Goal: Transaction & Acquisition: Purchase product/service

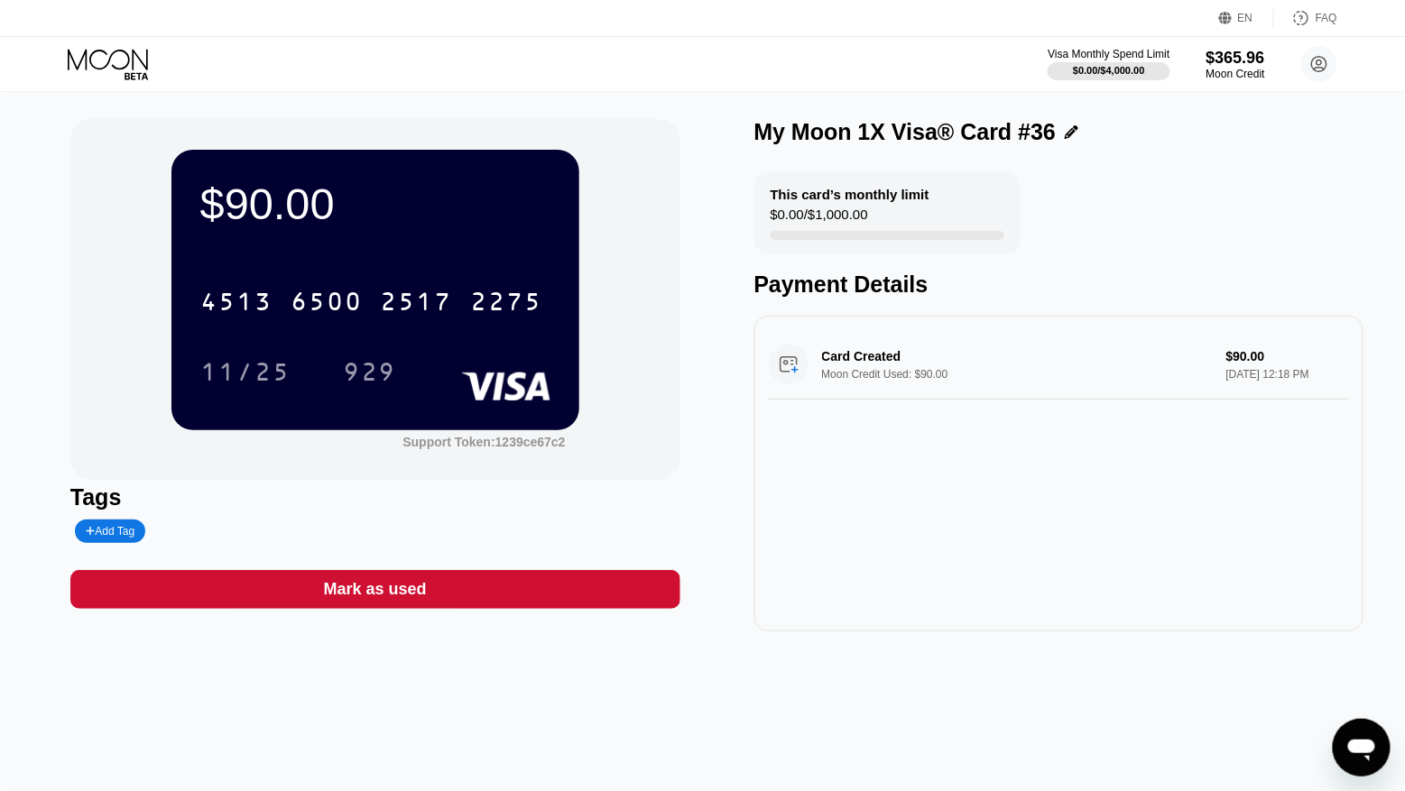
click at [125, 58] on icon at bounding box center [110, 65] width 84 height 32
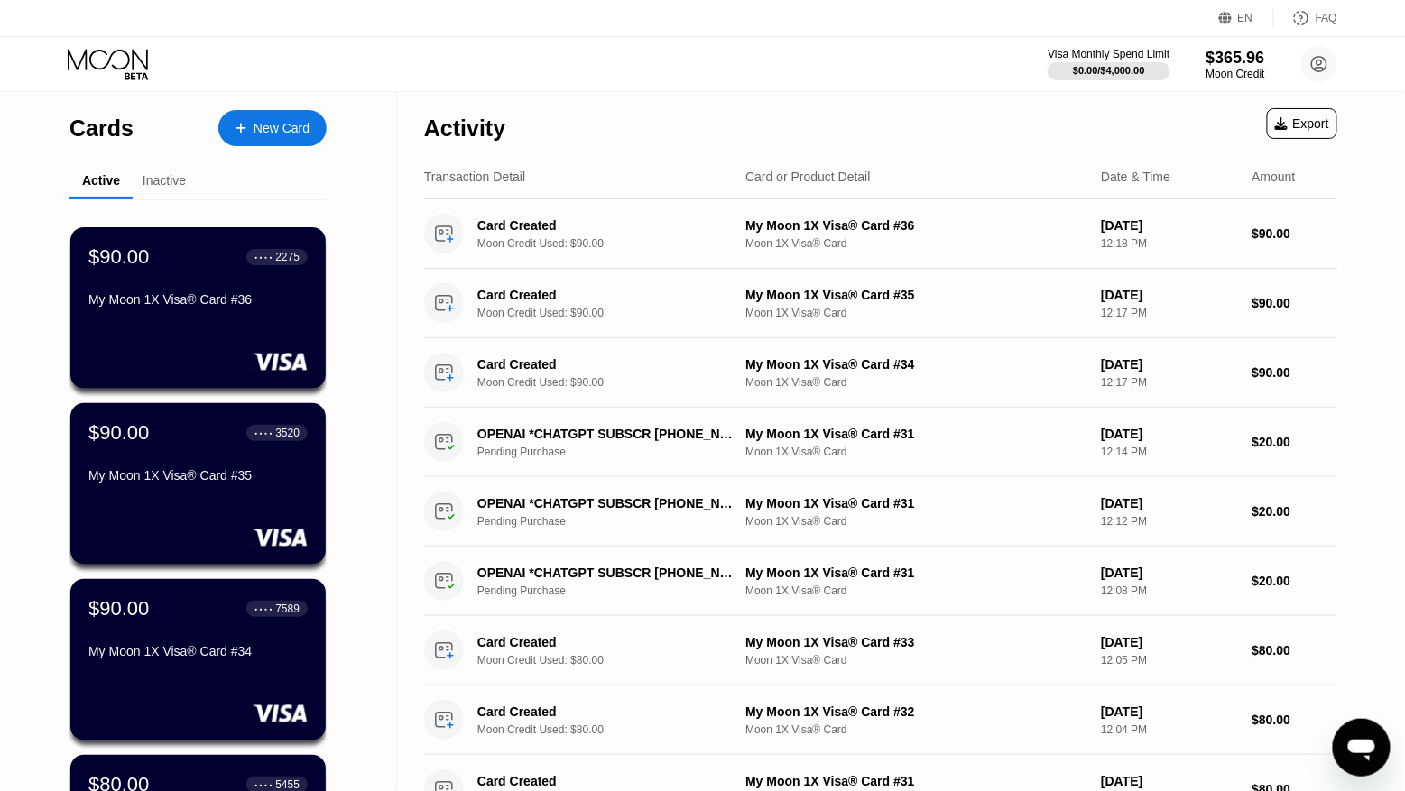
click at [270, 131] on div "New Card" at bounding box center [282, 128] width 56 height 15
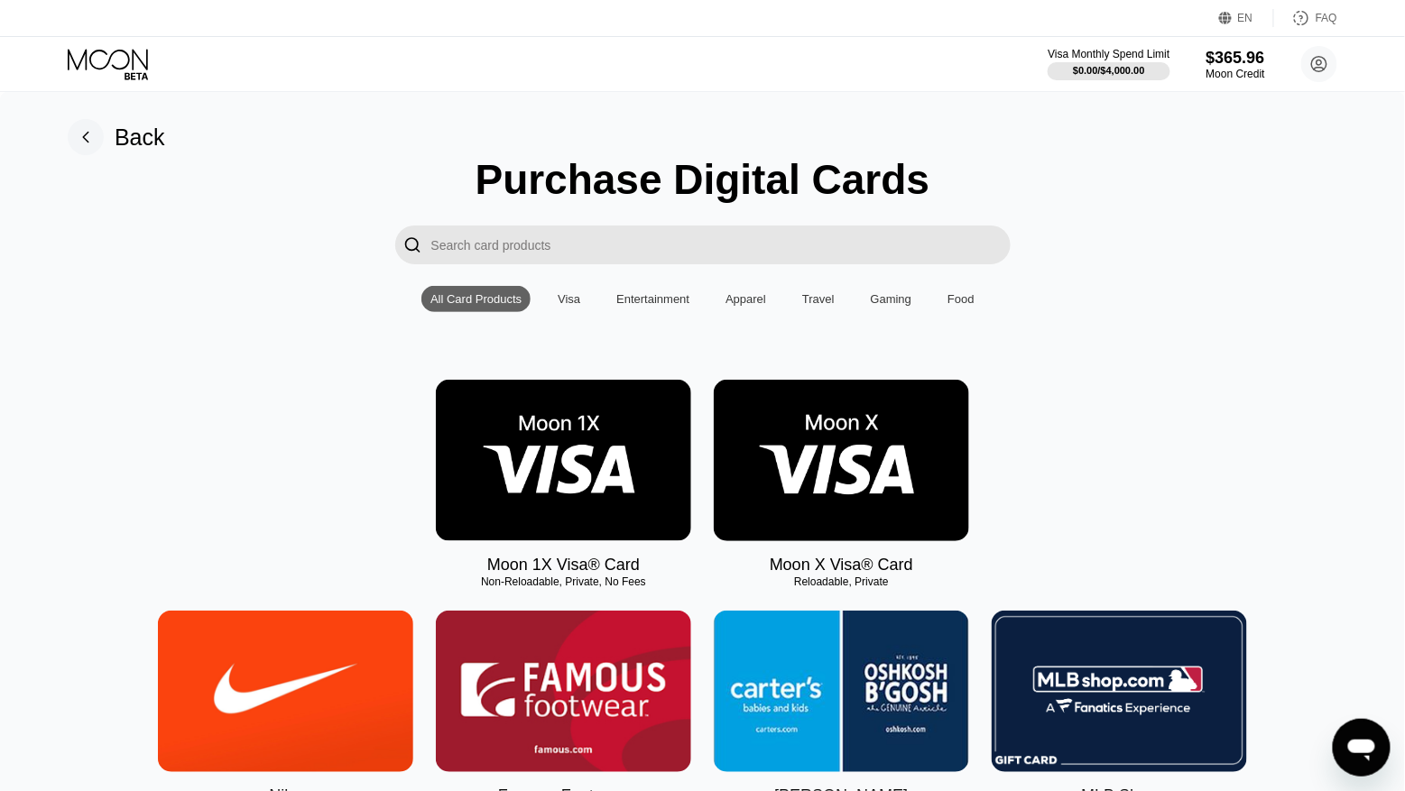
click at [569, 434] on img at bounding box center [563, 461] width 255 height 162
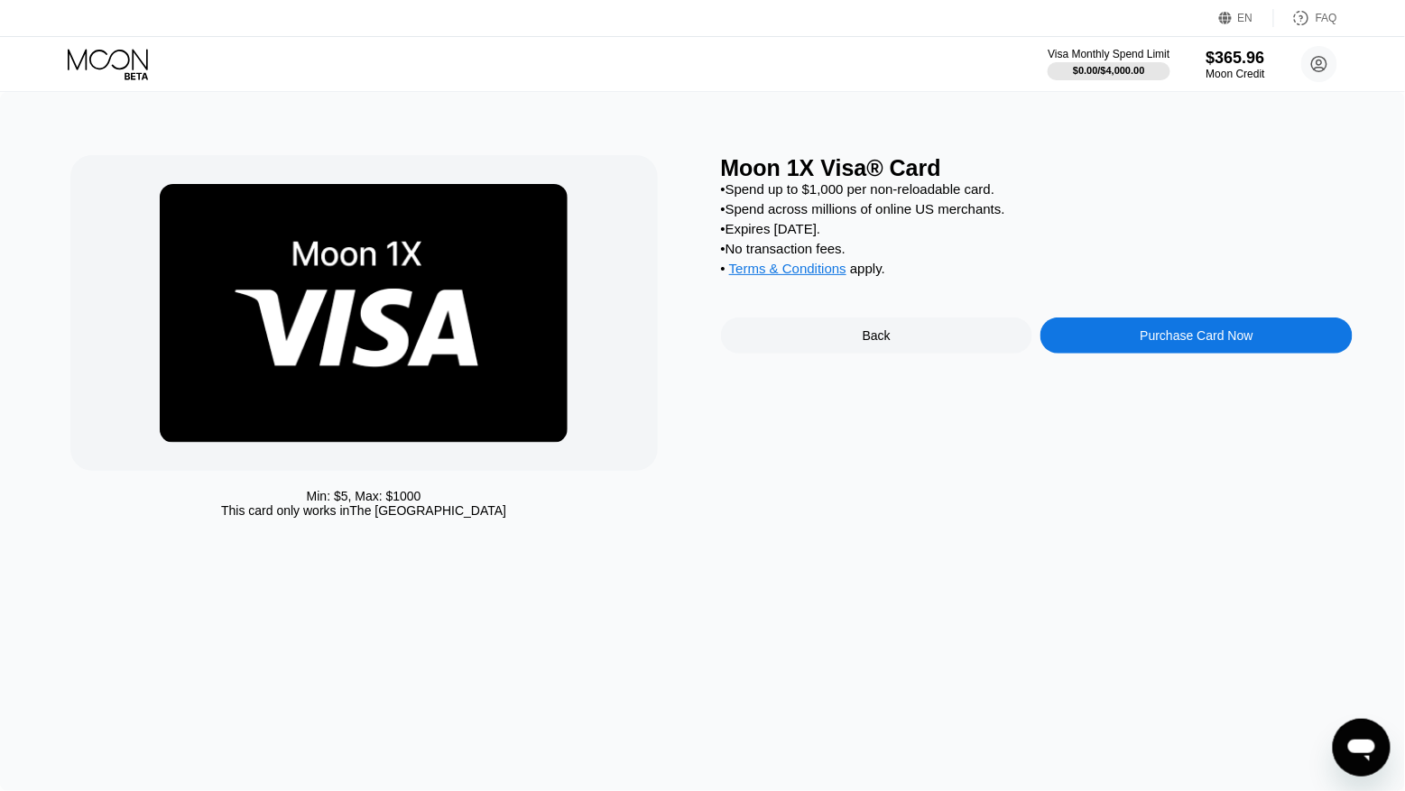
click at [1122, 340] on div "Purchase Card Now" at bounding box center [1197, 336] width 312 height 36
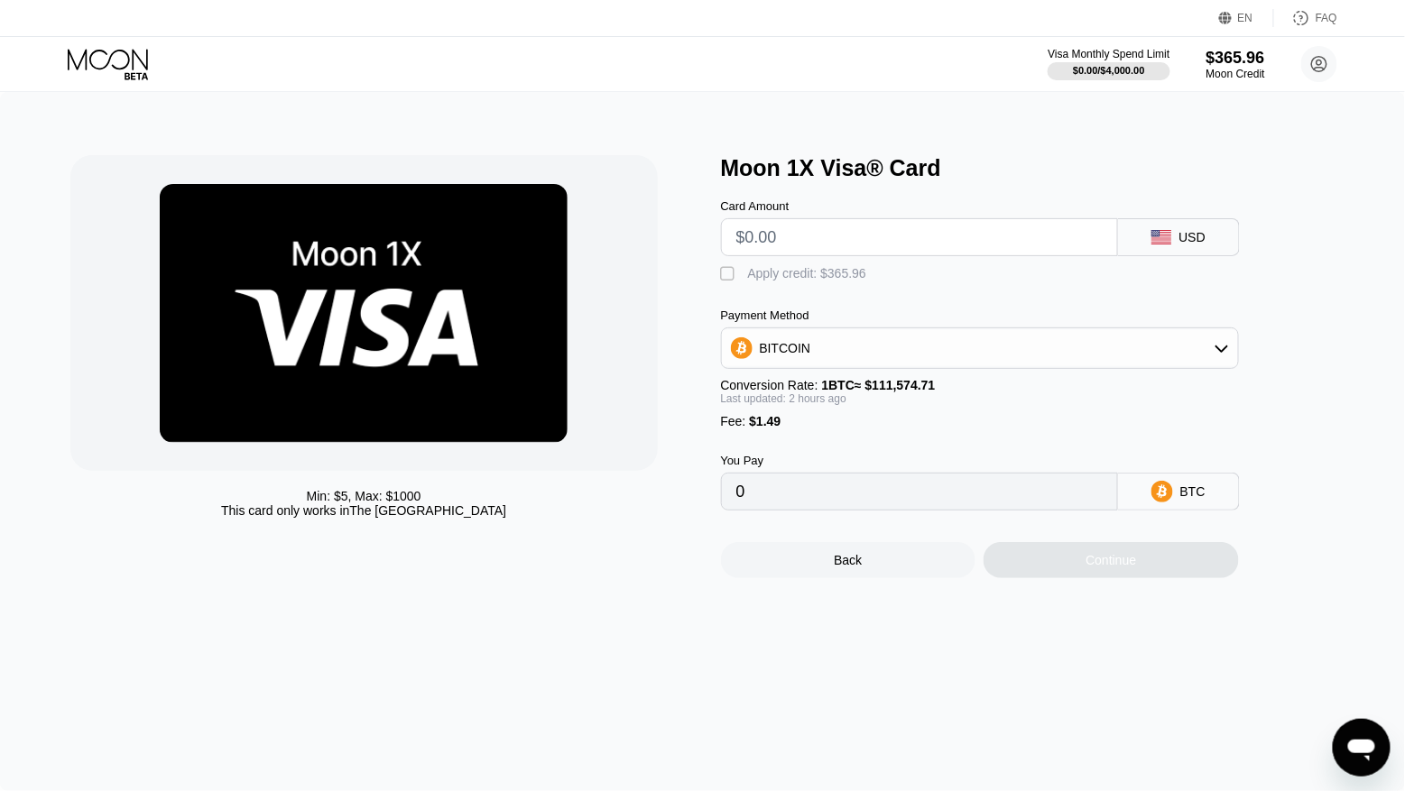
click at [785, 243] on input "text" at bounding box center [919, 237] width 366 height 36
type input "$8"
type input "0.00008488"
type input "$80"
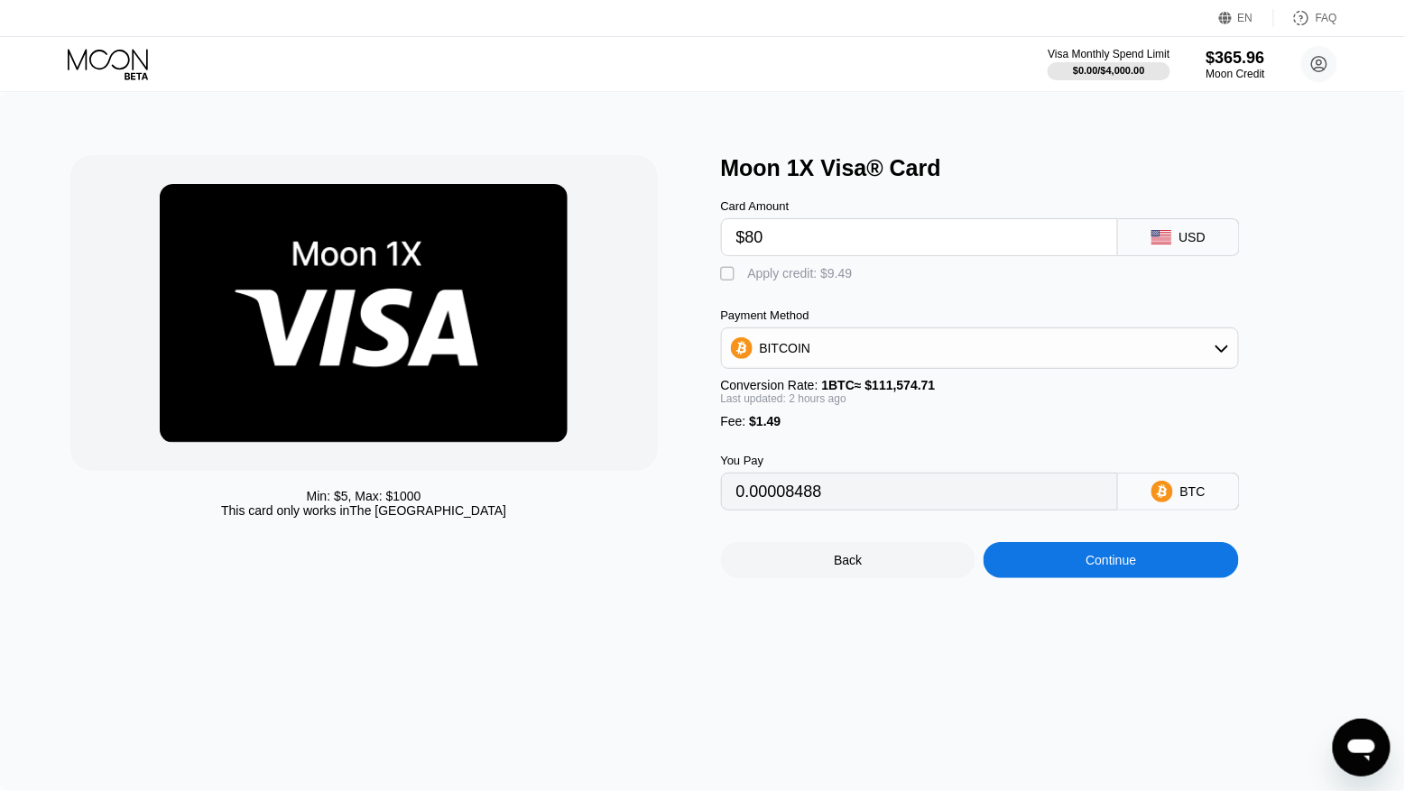
type input "0.00072881"
type input "$80"
click at [780, 280] on div "Apply credit: $81.49" at bounding box center [804, 273] width 112 height 14
type input "0"
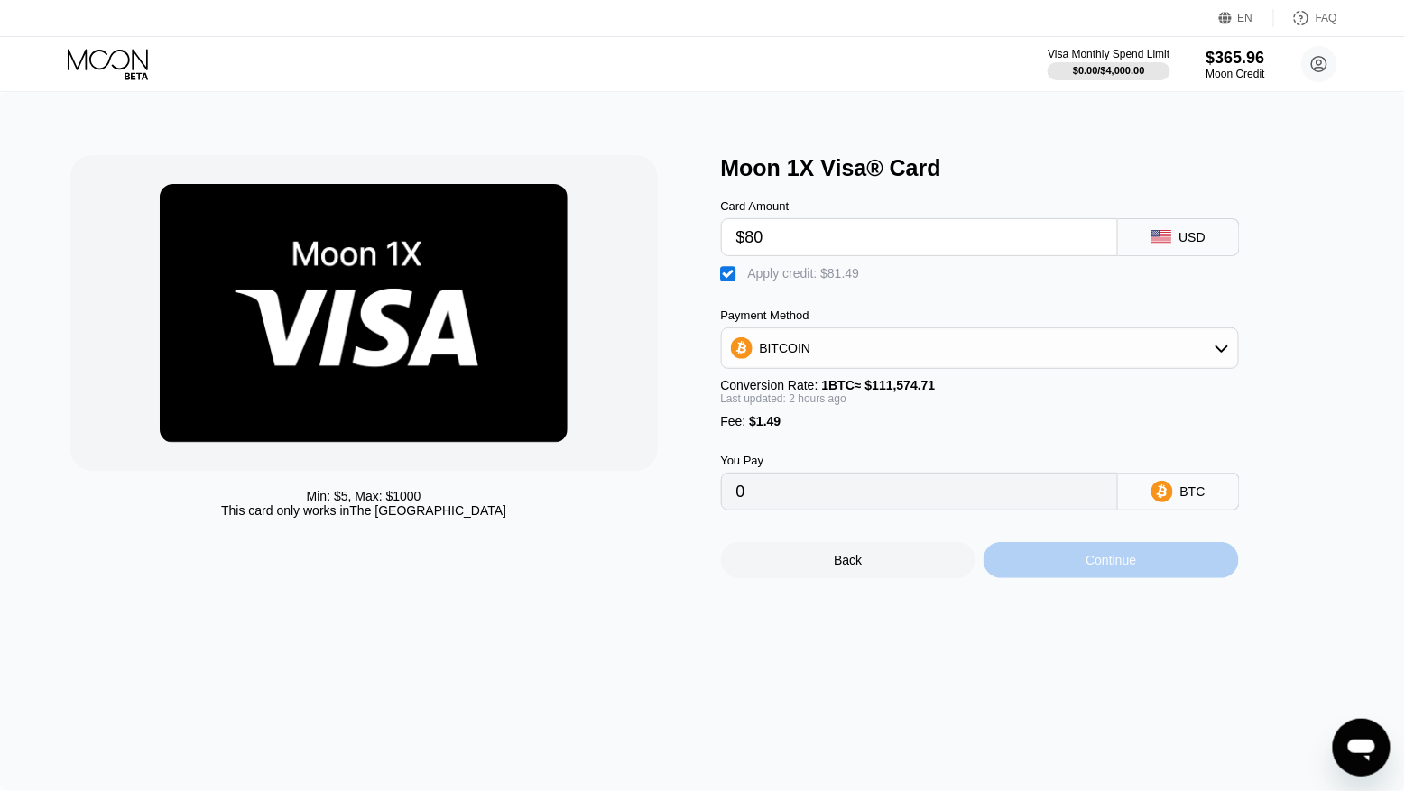
click at [1072, 569] on div "Continue" at bounding box center [1111, 560] width 255 height 36
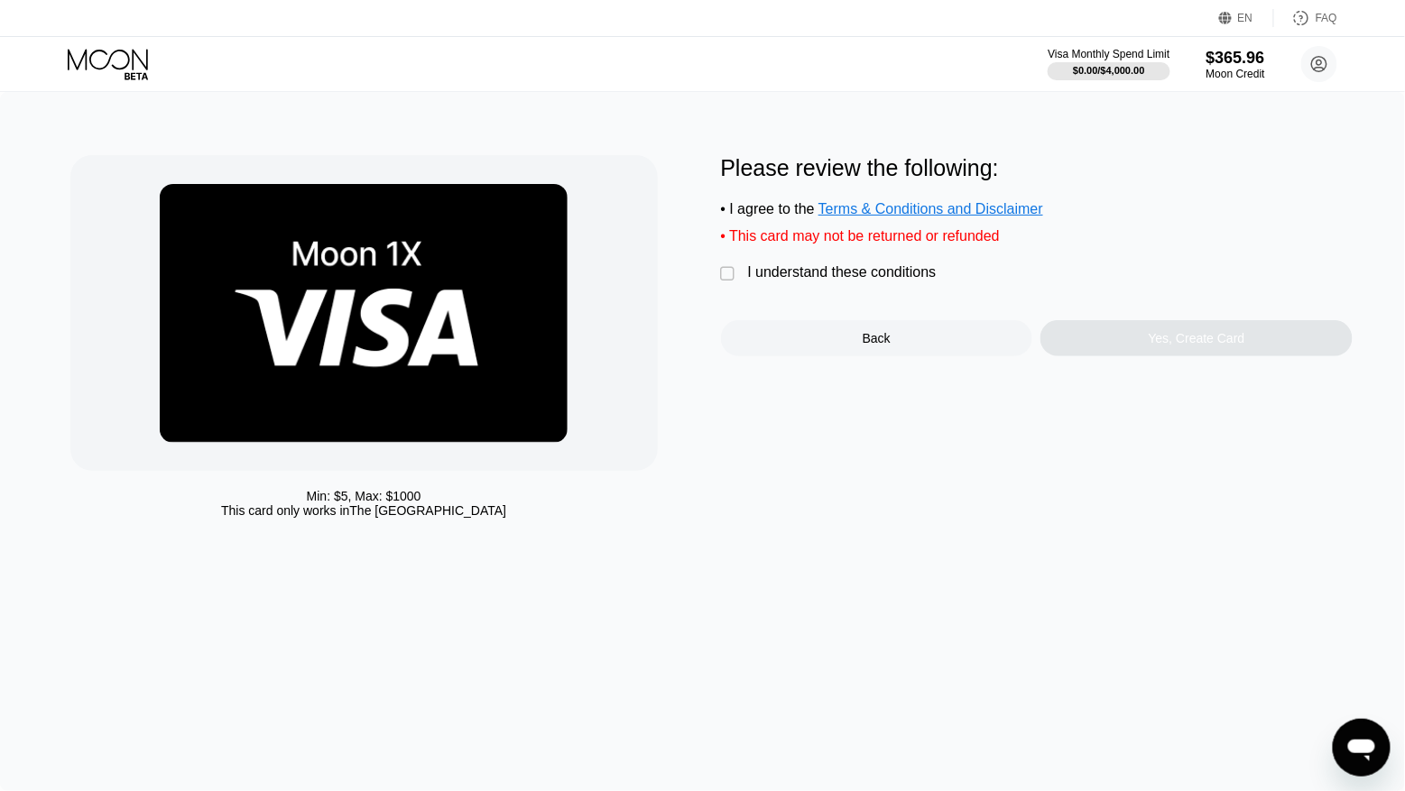
click at [785, 273] on div "I understand these conditions" at bounding box center [842, 272] width 189 height 16
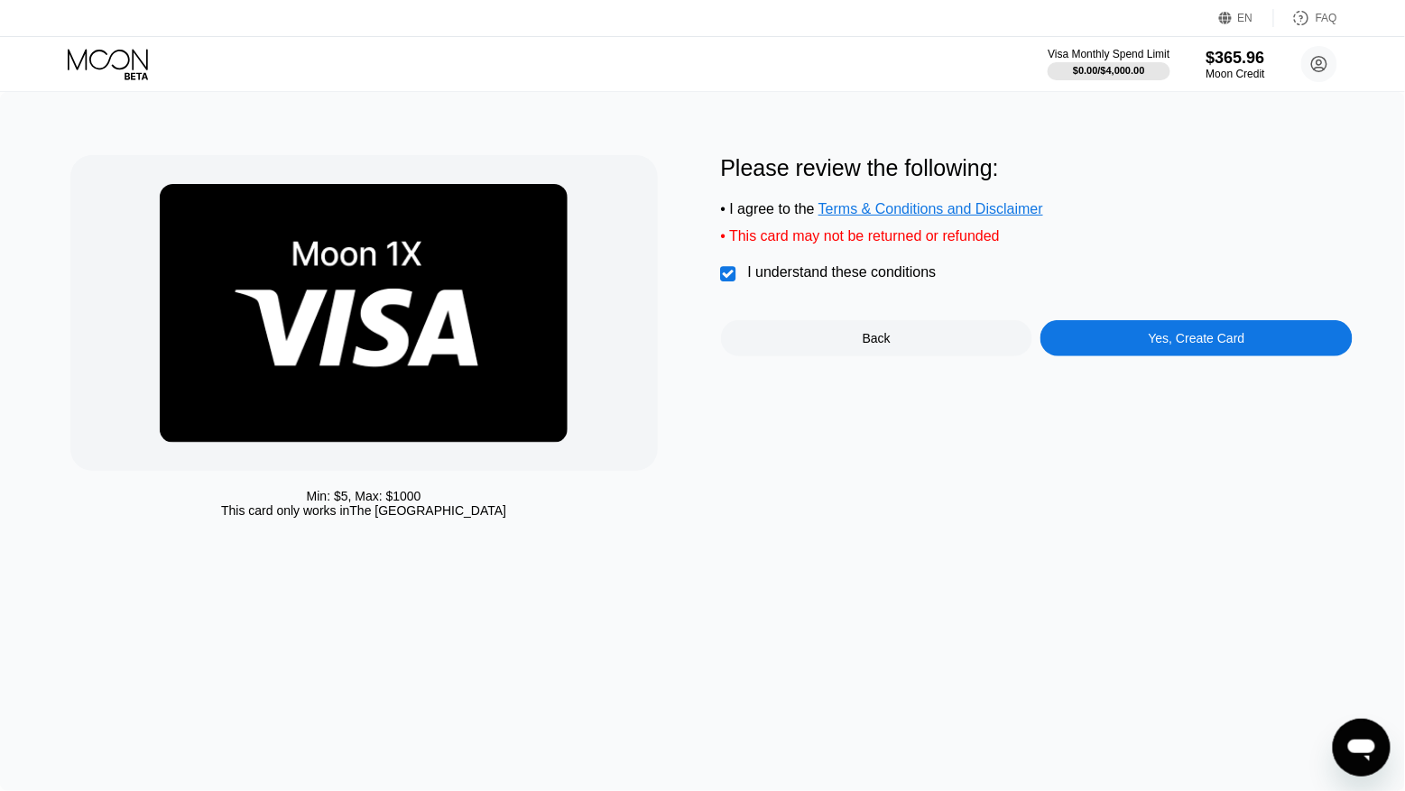
click at [1176, 339] on div "Yes, Create Card" at bounding box center [1197, 338] width 97 height 14
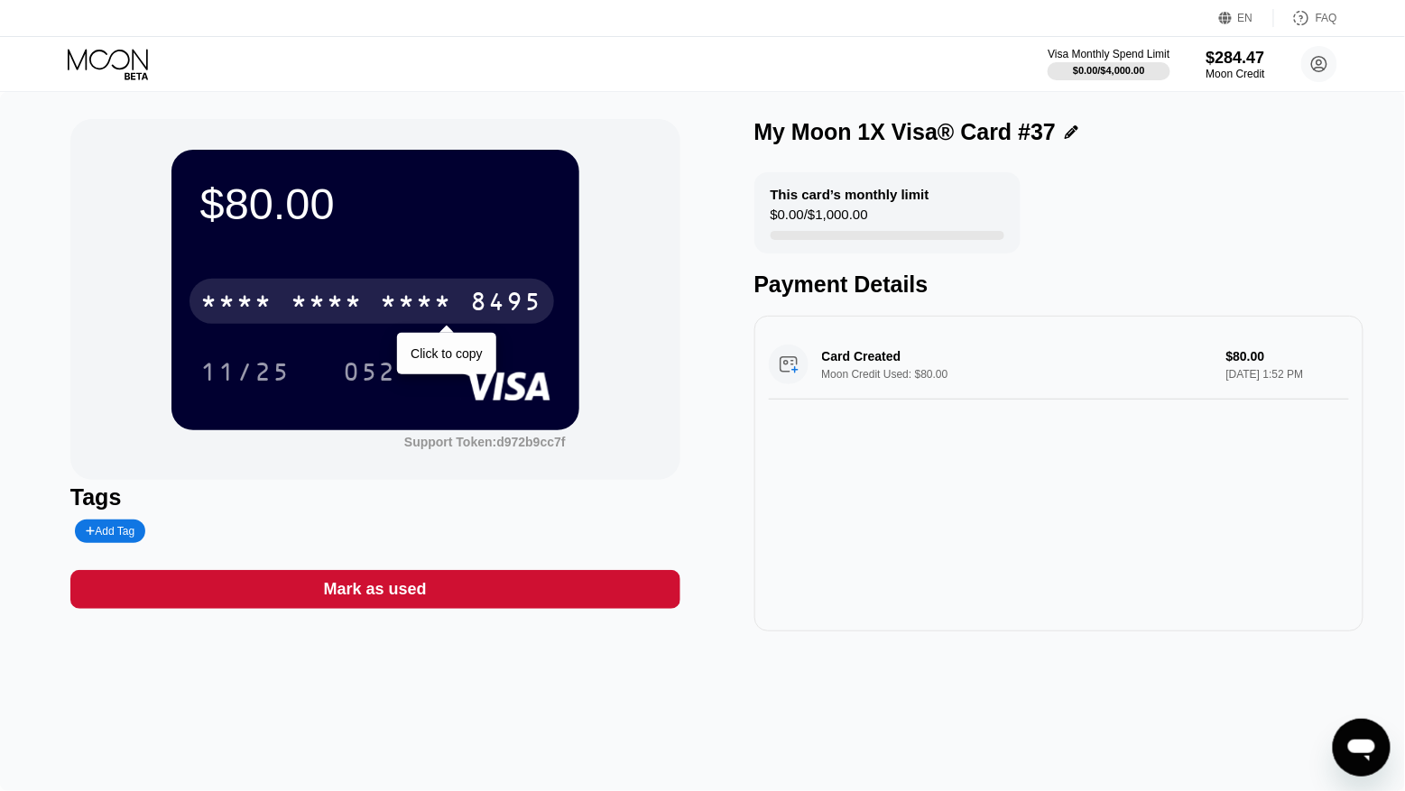
click at [486, 304] on div "8495" at bounding box center [507, 304] width 72 height 29
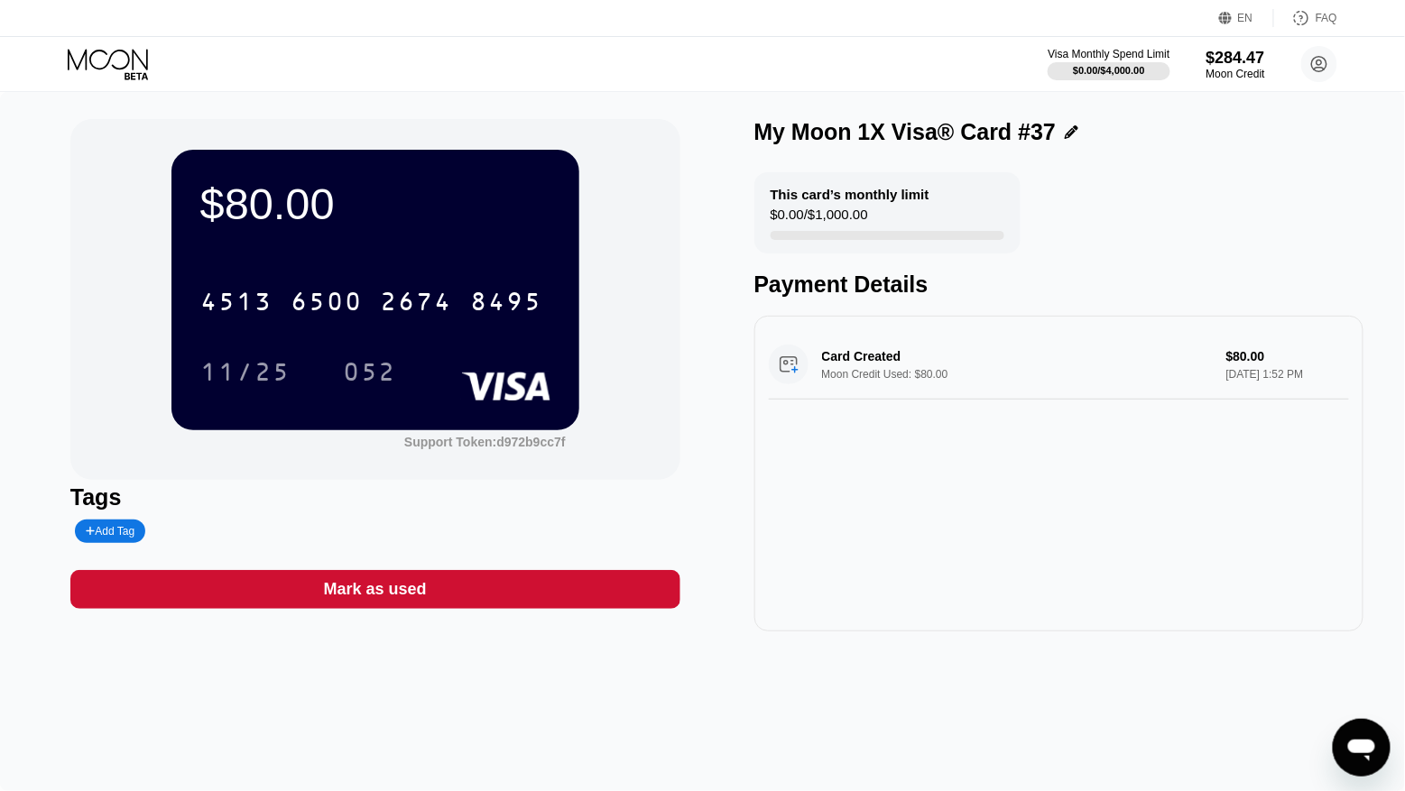
click at [123, 64] on icon at bounding box center [110, 65] width 84 height 32
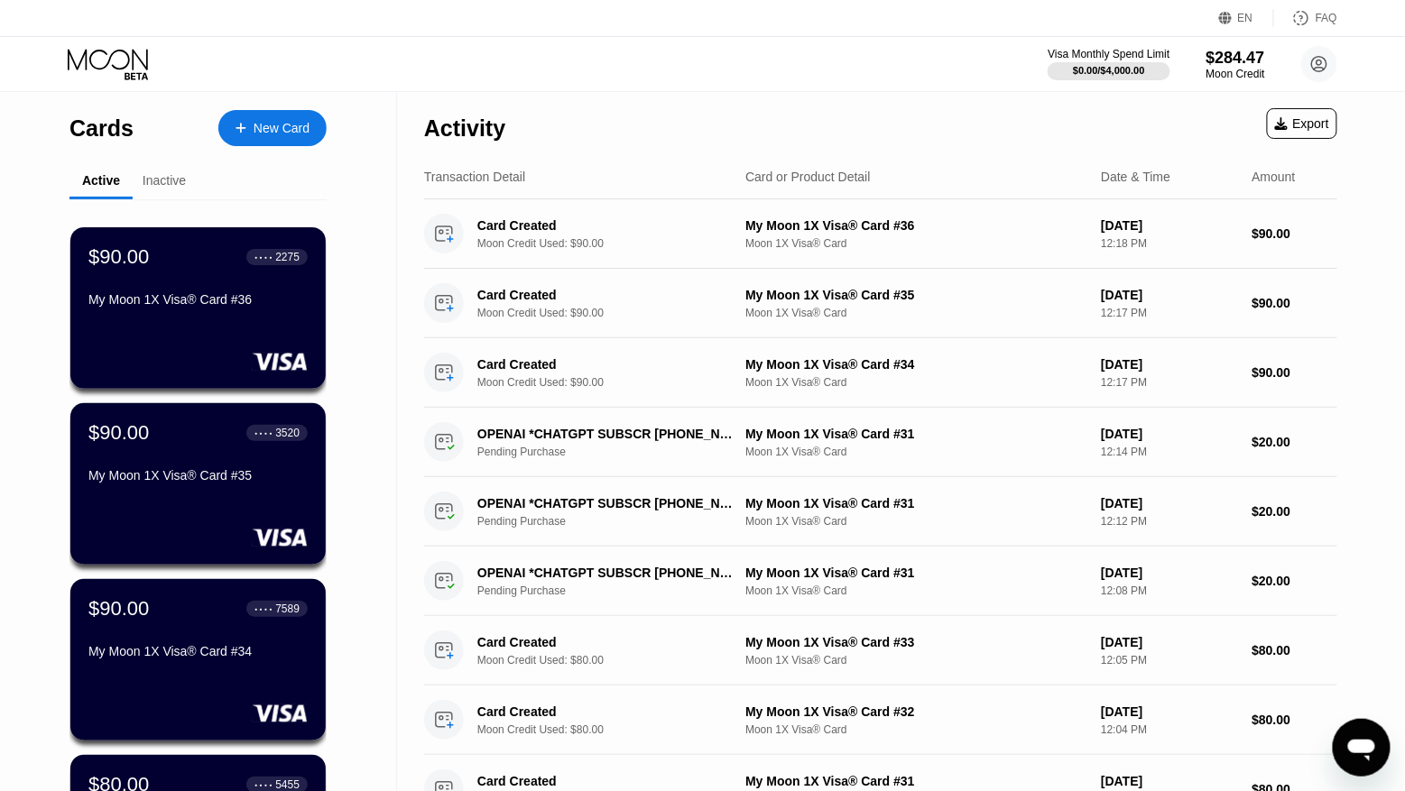
click at [259, 135] on div "New Card" at bounding box center [282, 128] width 56 height 15
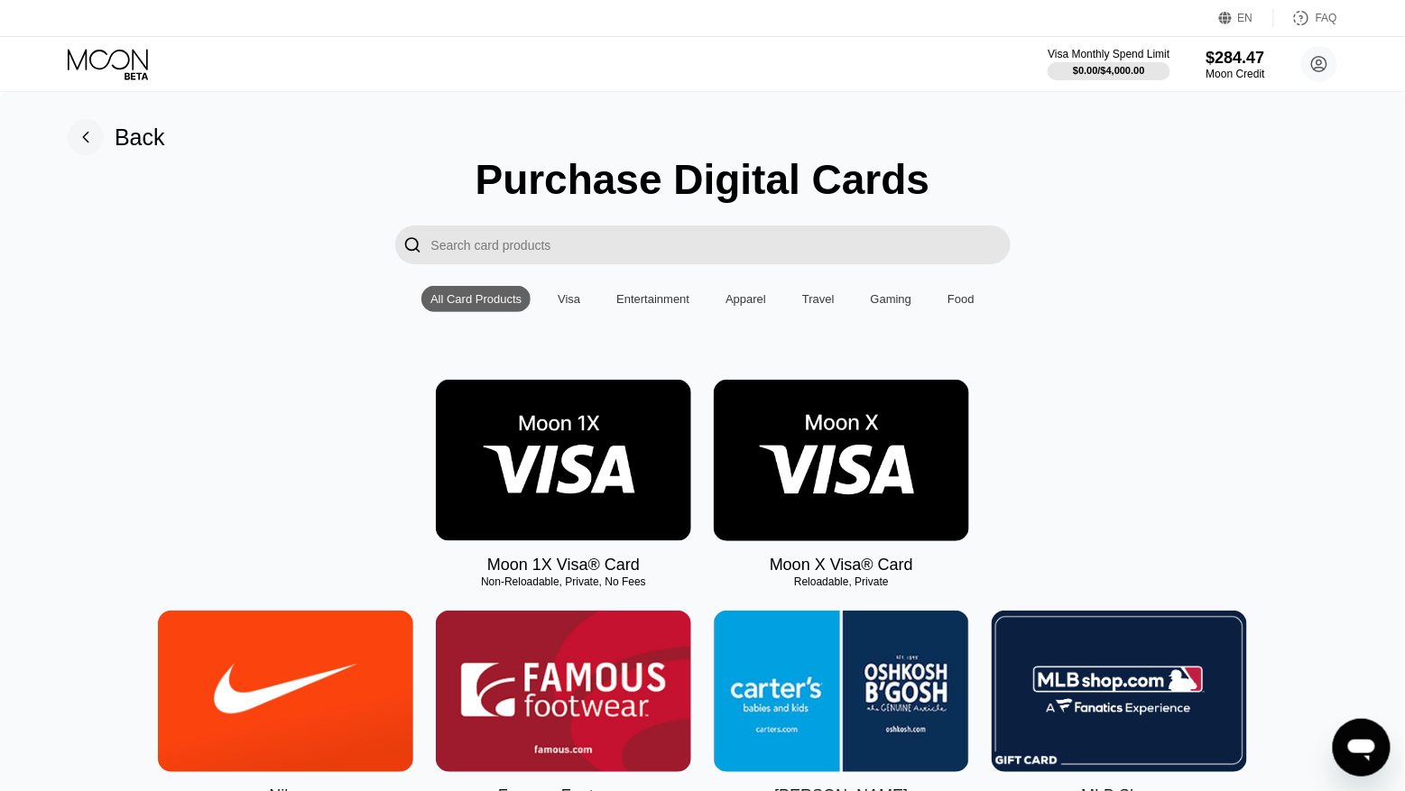
click at [543, 494] on img at bounding box center [563, 461] width 255 height 162
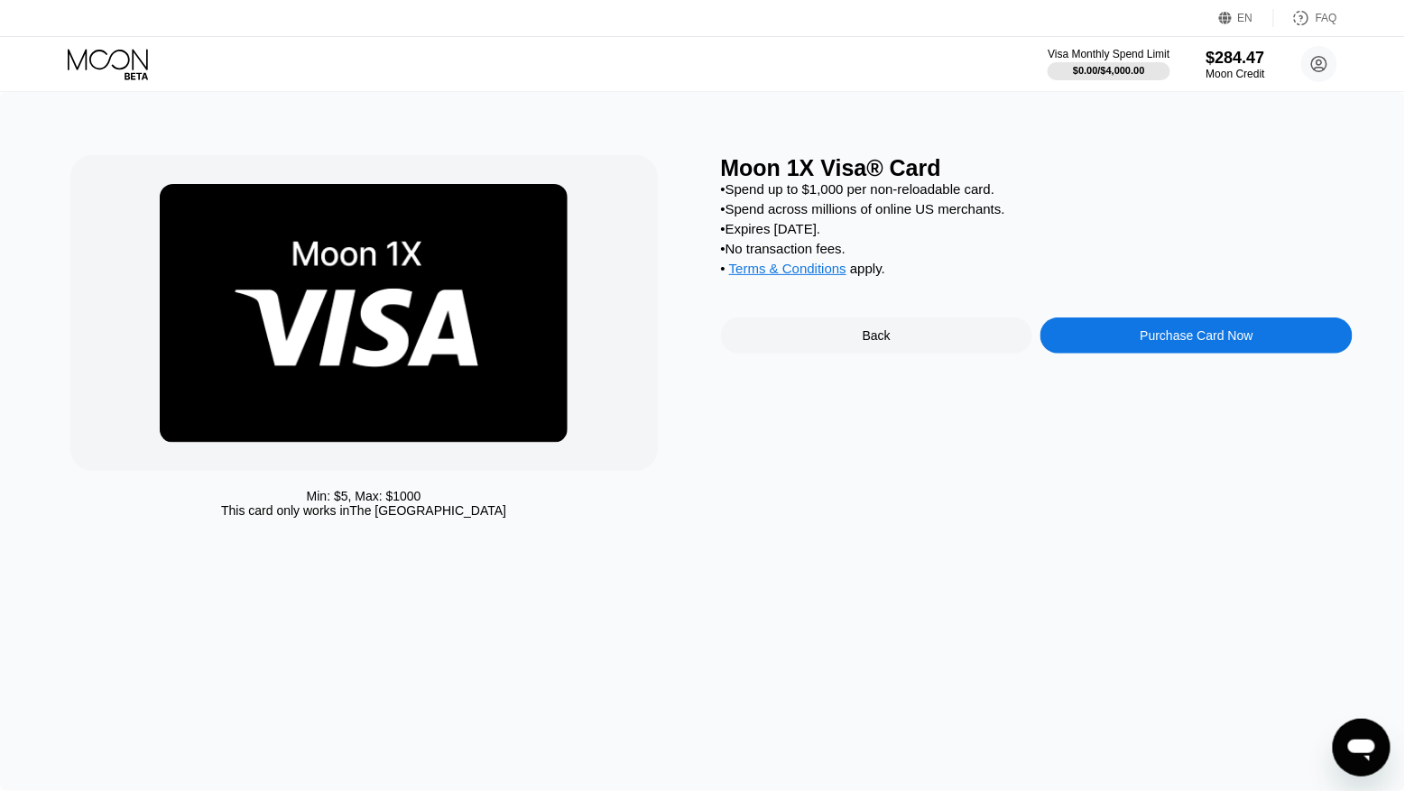
click at [1254, 338] on div "Purchase Card Now" at bounding box center [1197, 335] width 113 height 14
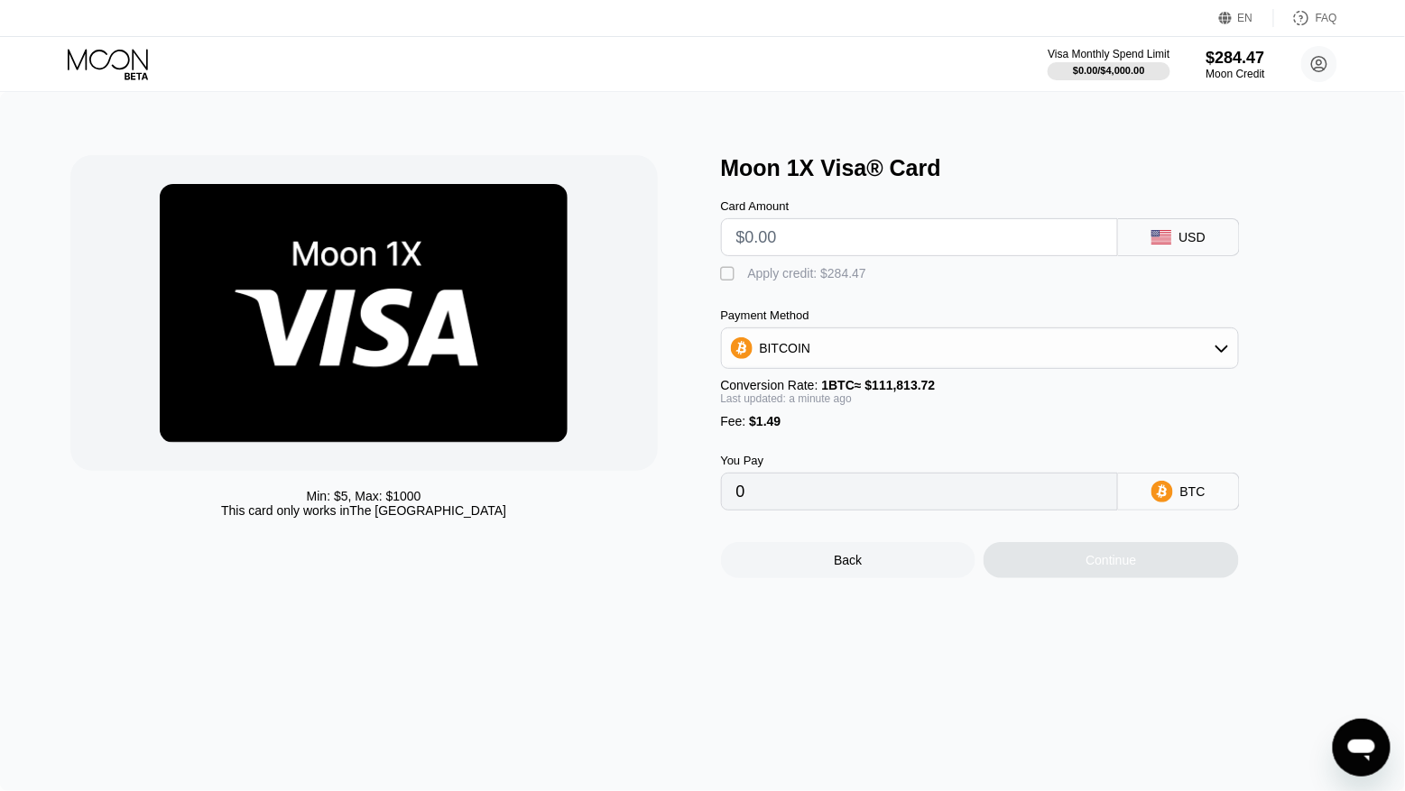
click at [875, 236] on input "text" at bounding box center [919, 237] width 366 height 36
type input "$8"
type input "0.00008488"
type input "$80"
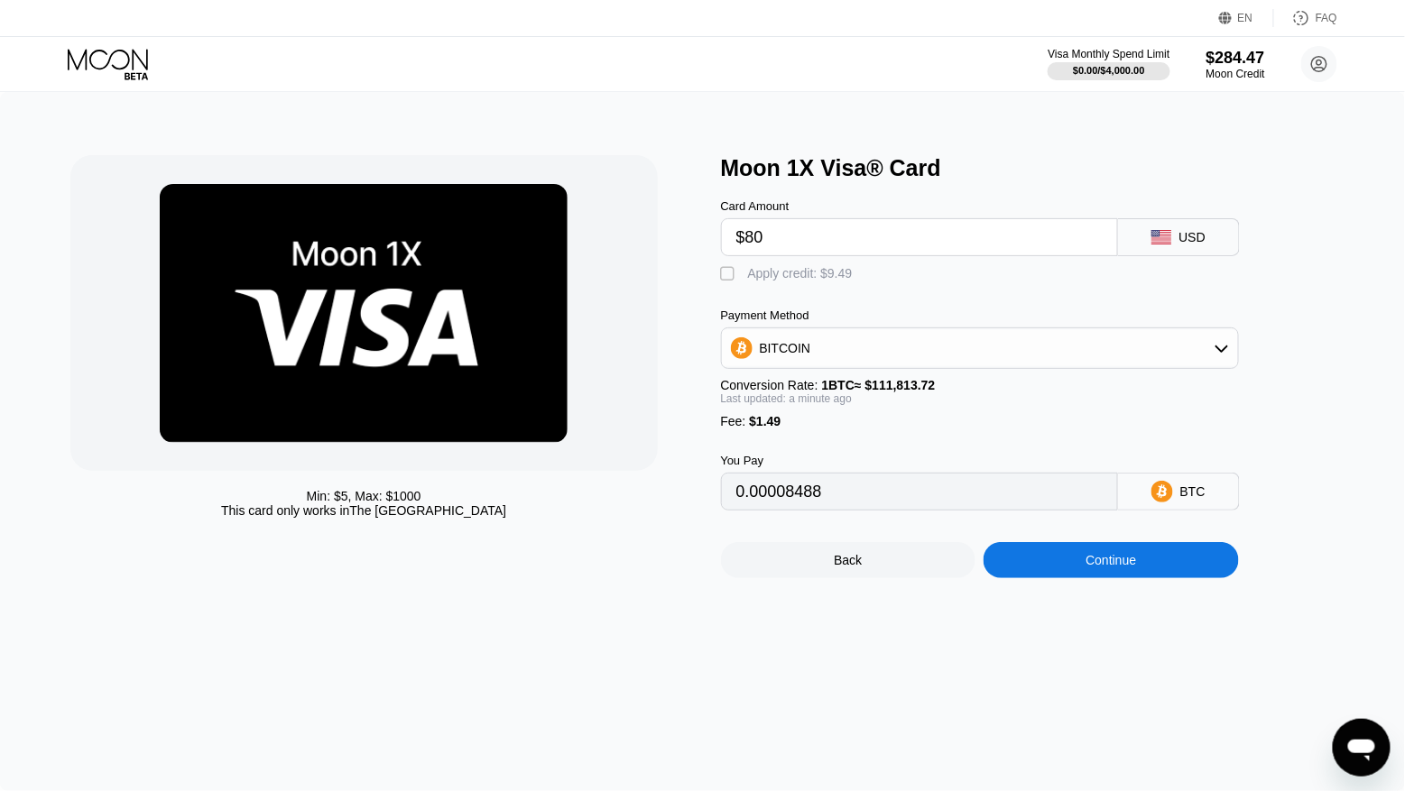
type input "0.00072881"
type input "$80"
click at [791, 282] on div " Apply credit: $81.49" at bounding box center [795, 274] width 148 height 18
type input "0"
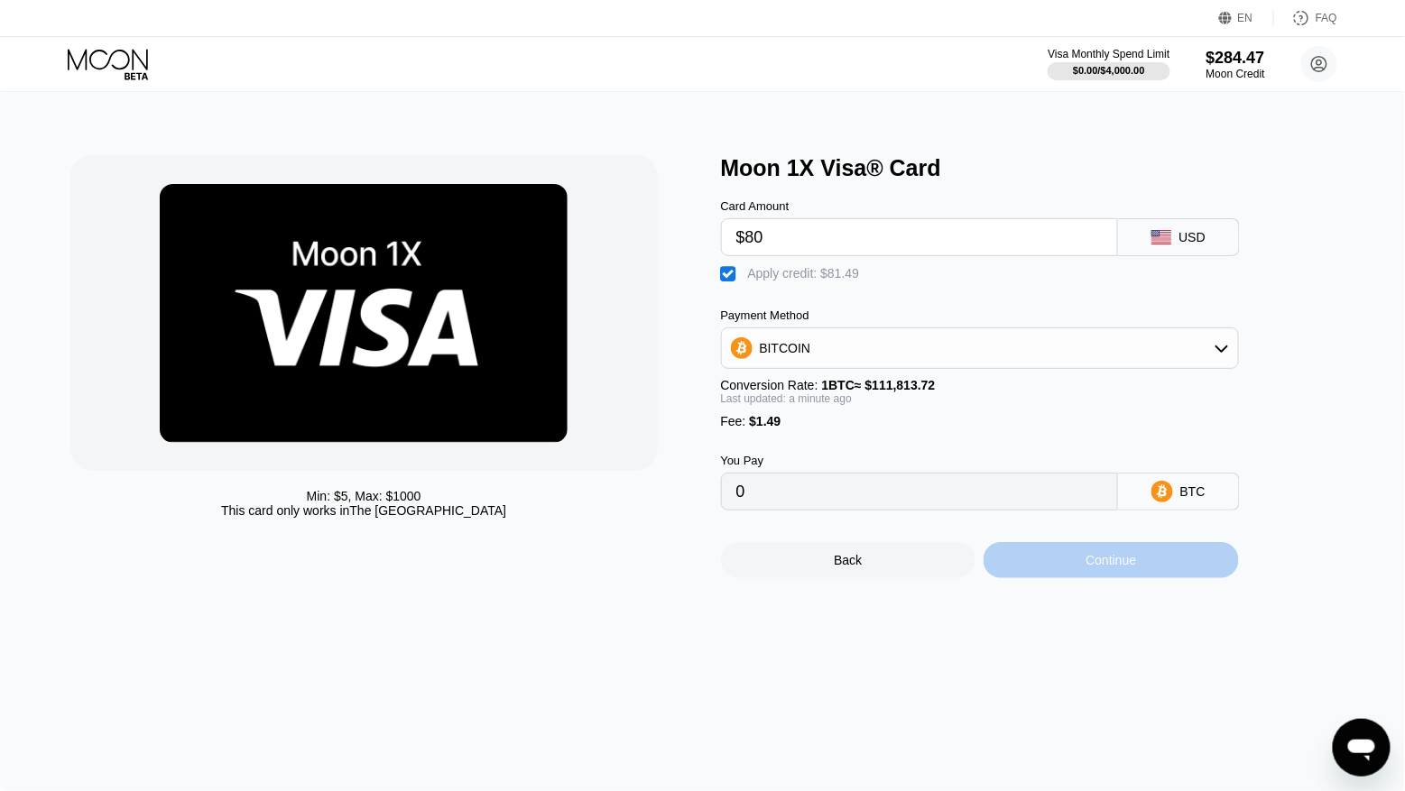
click at [1115, 576] on div "Continue" at bounding box center [1111, 560] width 255 height 36
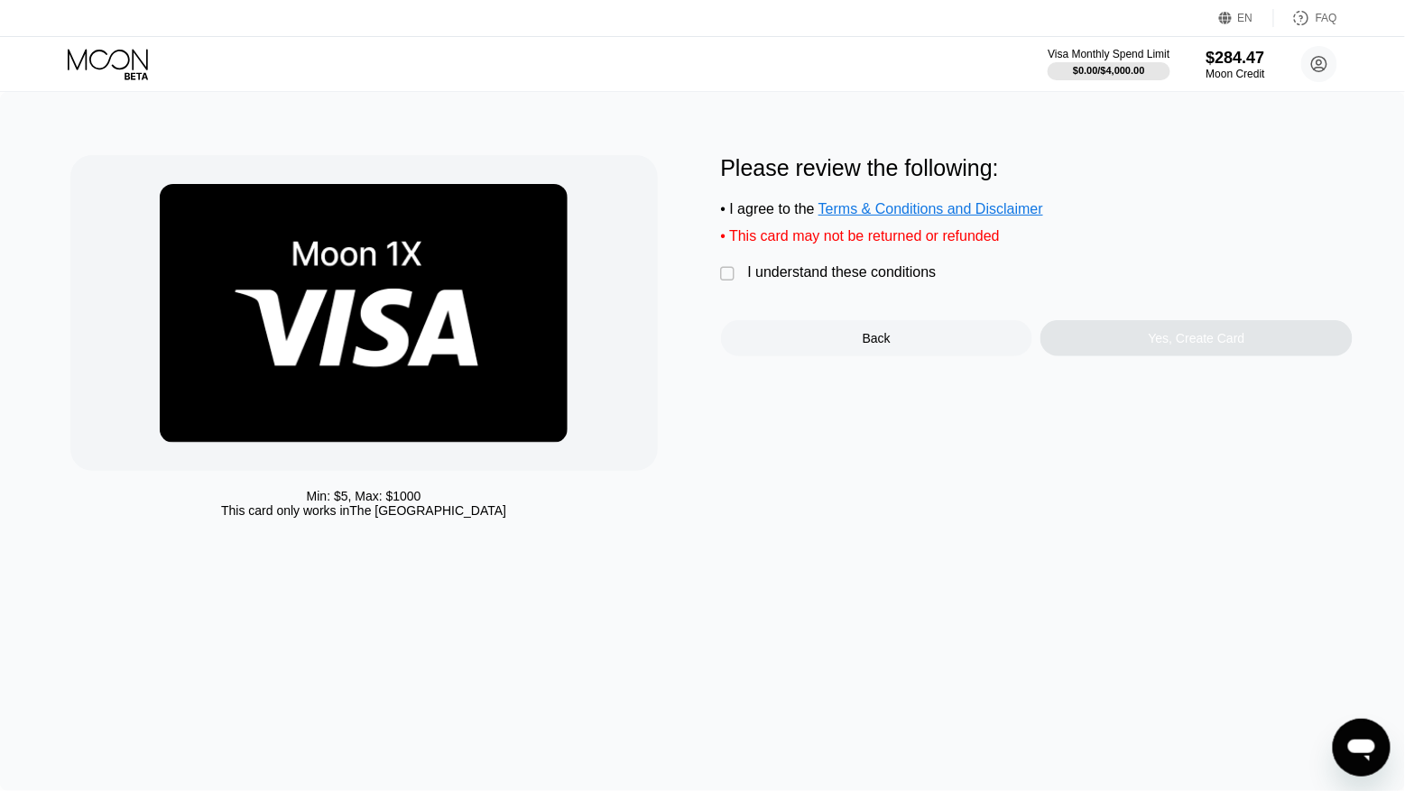
click at [831, 270] on div "I understand these conditions" at bounding box center [842, 272] width 189 height 16
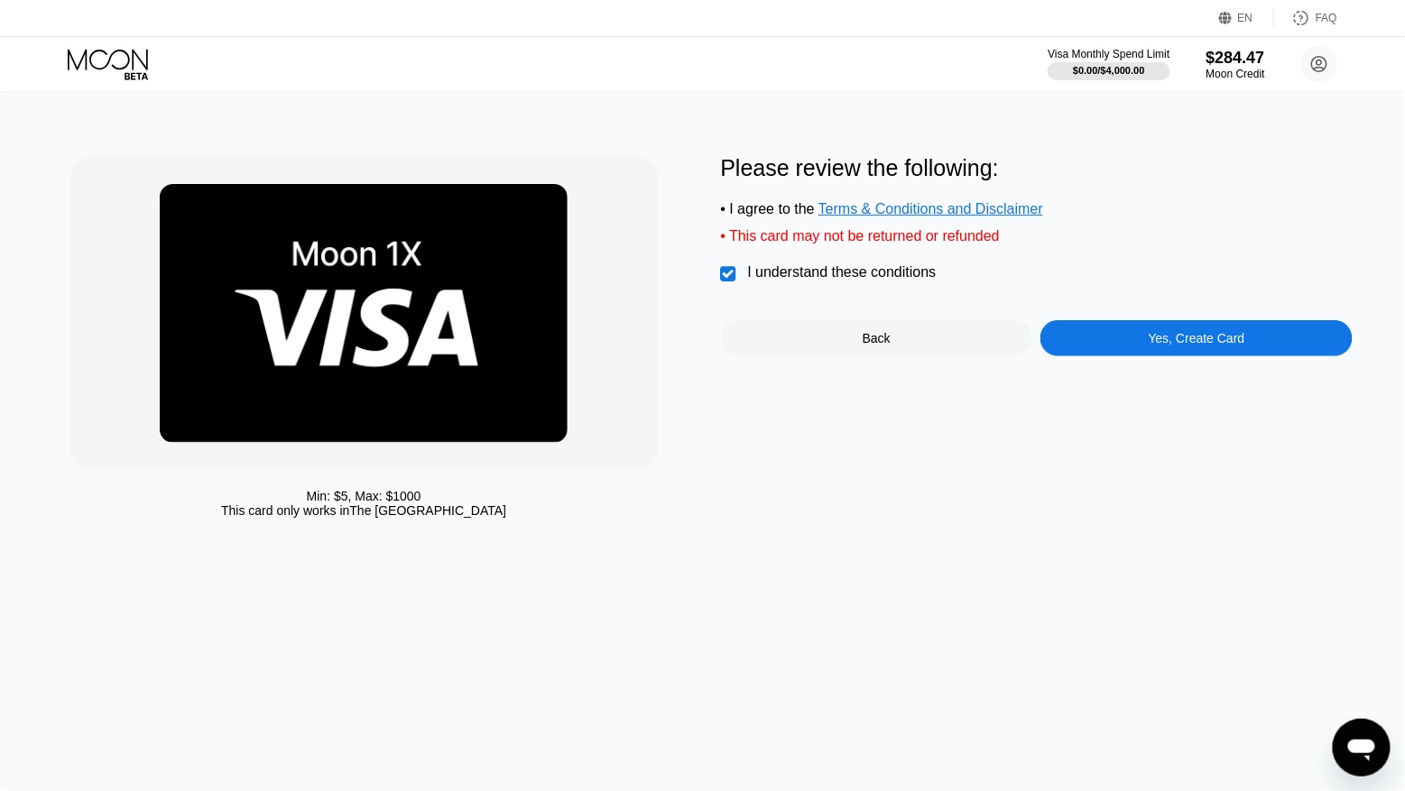
click at [1125, 334] on div "Yes, Create Card" at bounding box center [1197, 338] width 312 height 36
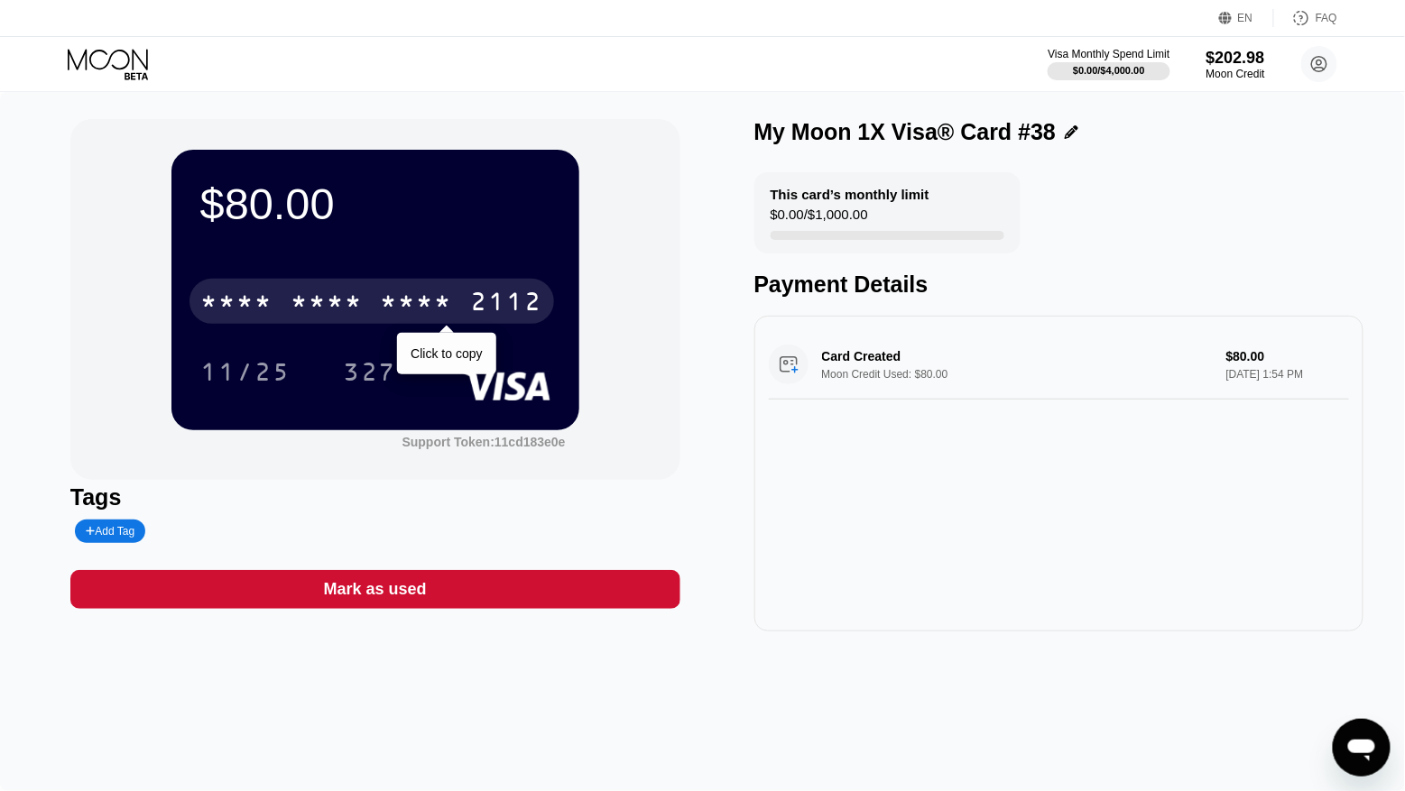
click at [418, 296] on div "* * * *" at bounding box center [417, 304] width 72 height 29
click at [125, 58] on icon at bounding box center [110, 65] width 84 height 32
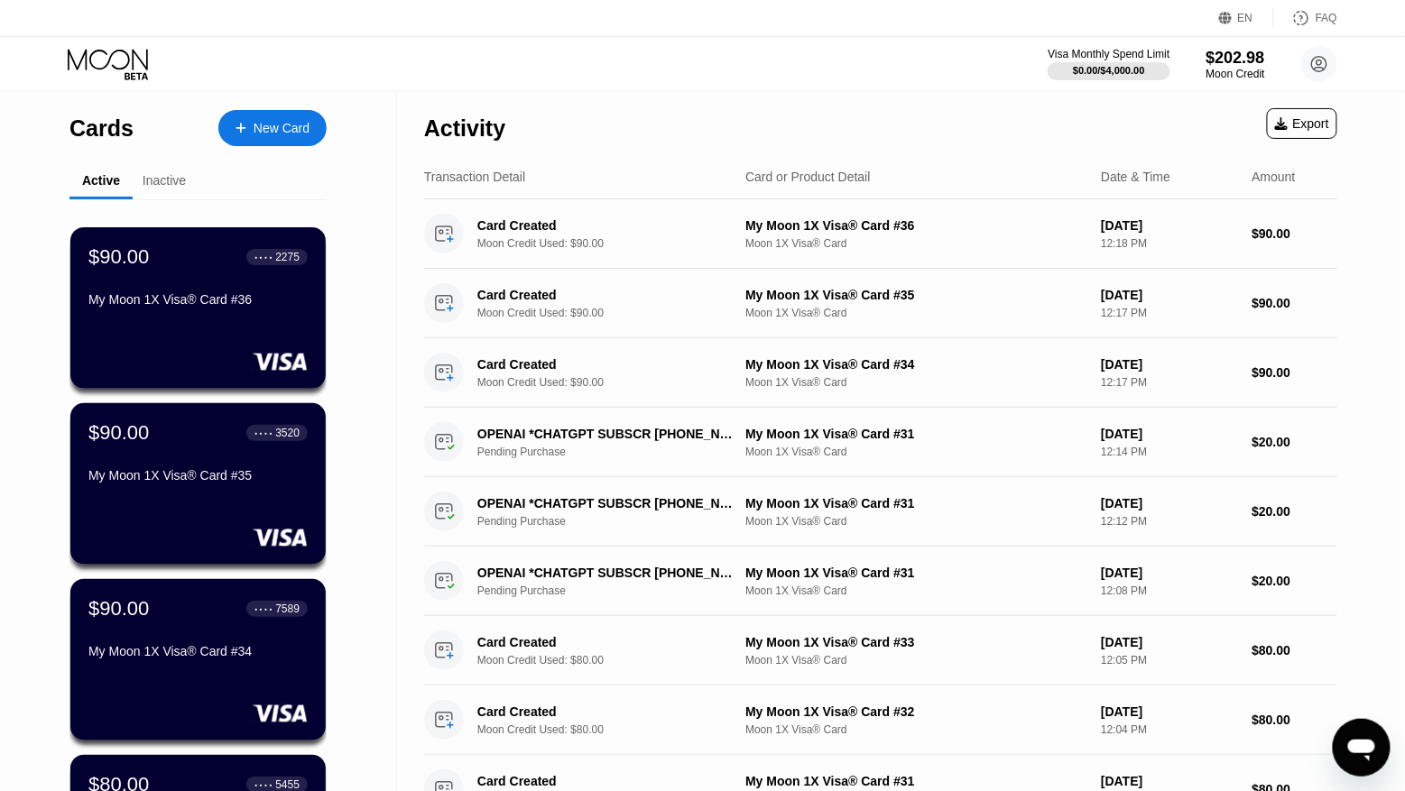
click at [246, 129] on div at bounding box center [249, 128] width 7 height 15
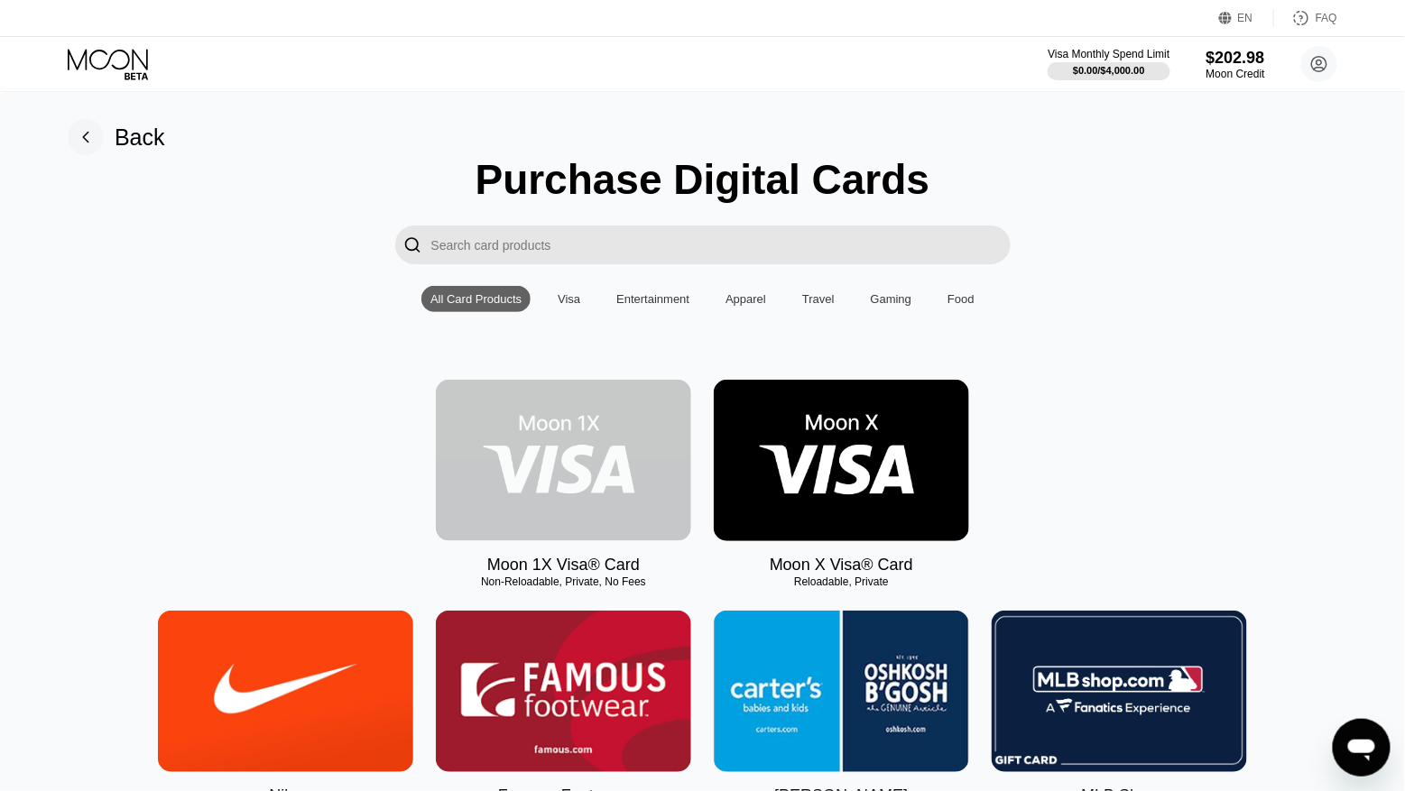
click at [606, 437] on img at bounding box center [563, 461] width 255 height 162
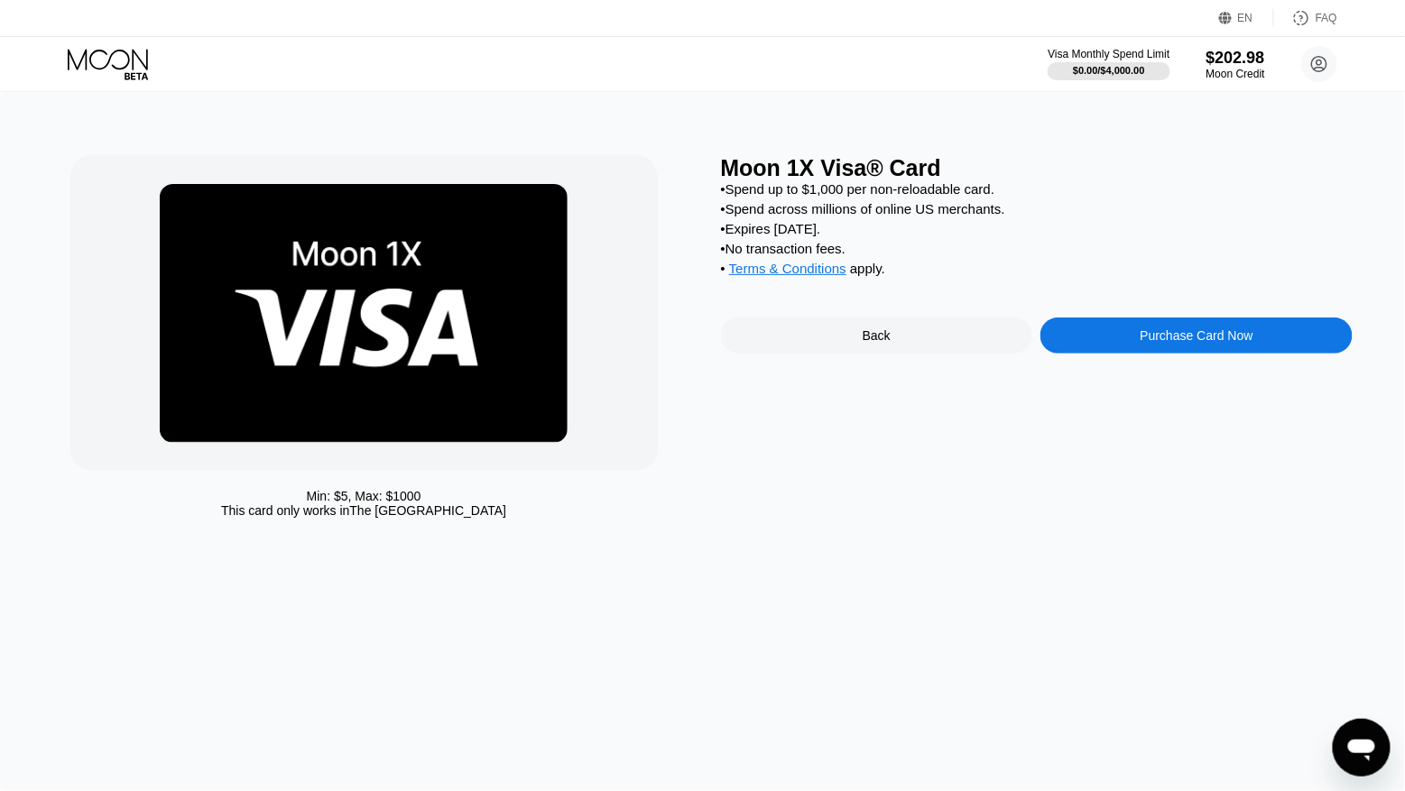
click at [1237, 327] on div "Purchase Card Now" at bounding box center [1197, 336] width 312 height 36
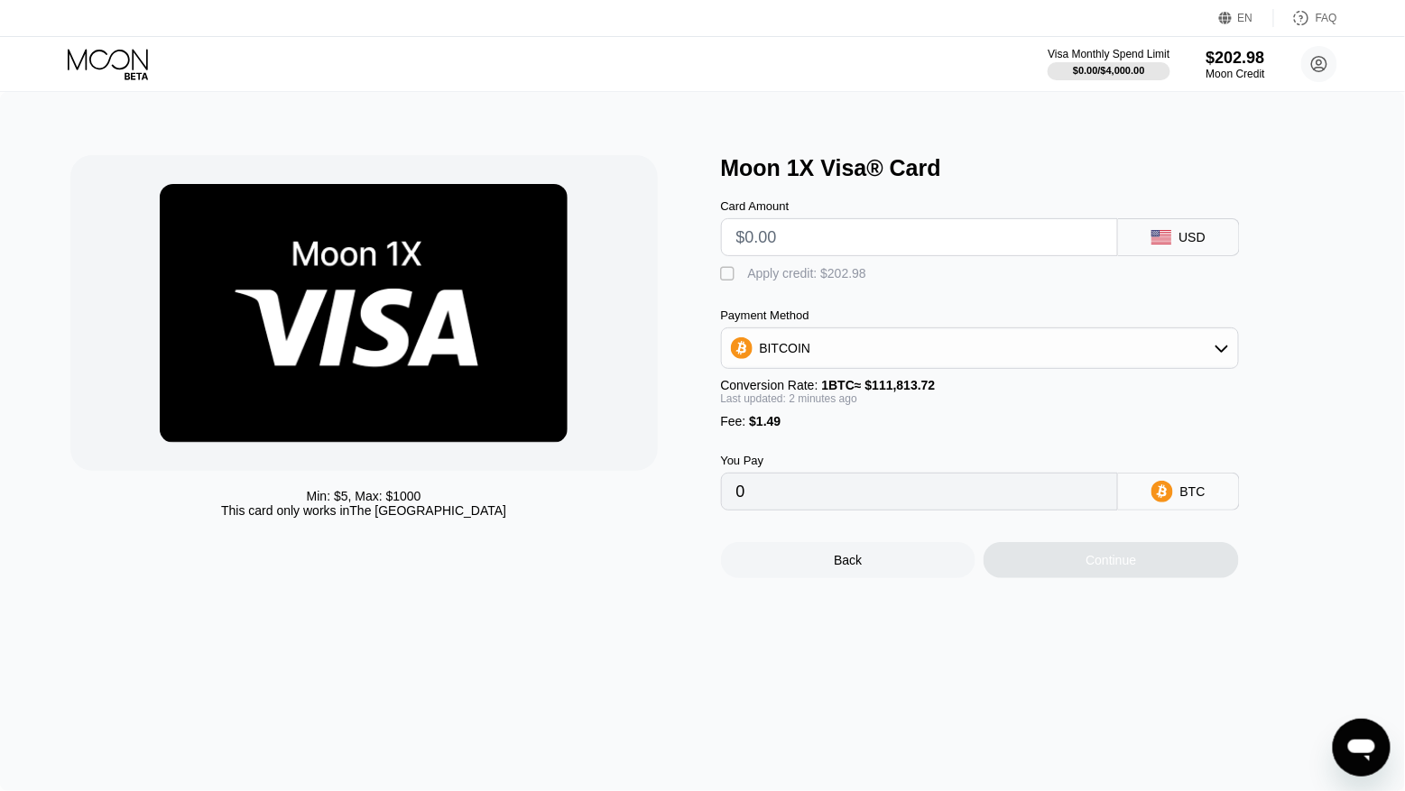
click at [827, 236] on input "text" at bounding box center [919, 237] width 366 height 36
type input "$9"
type input "0.00009382"
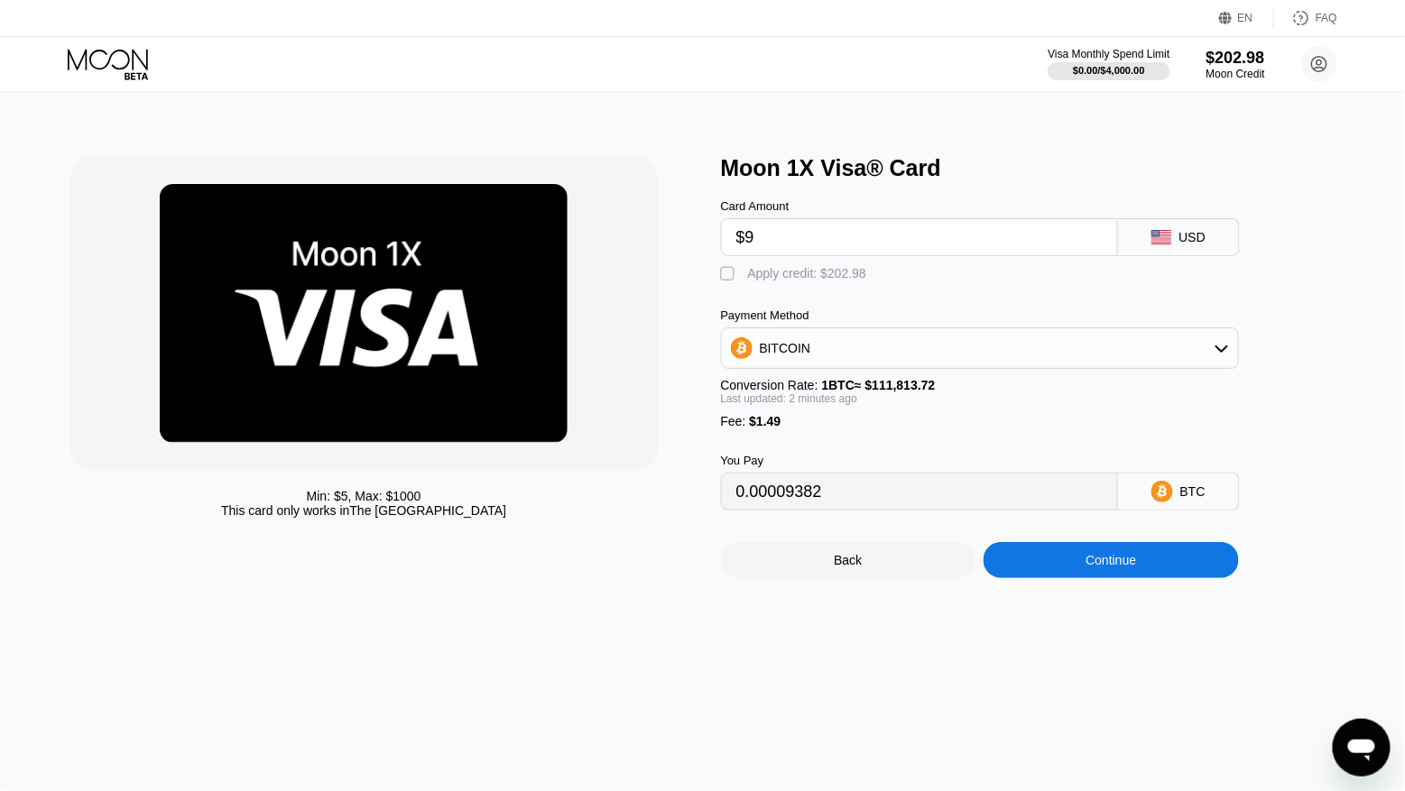
type input "$90"
type input "0.00081824"
type input "$90"
click at [793, 287] on div "Card Amount $90 USD  Apply credit: $91.49 Payment Method BITCOIN Conversion Ra…" at bounding box center [1010, 345] width 578 height 329
click at [786, 272] on div "Apply credit: $91.49" at bounding box center [804, 273] width 112 height 14
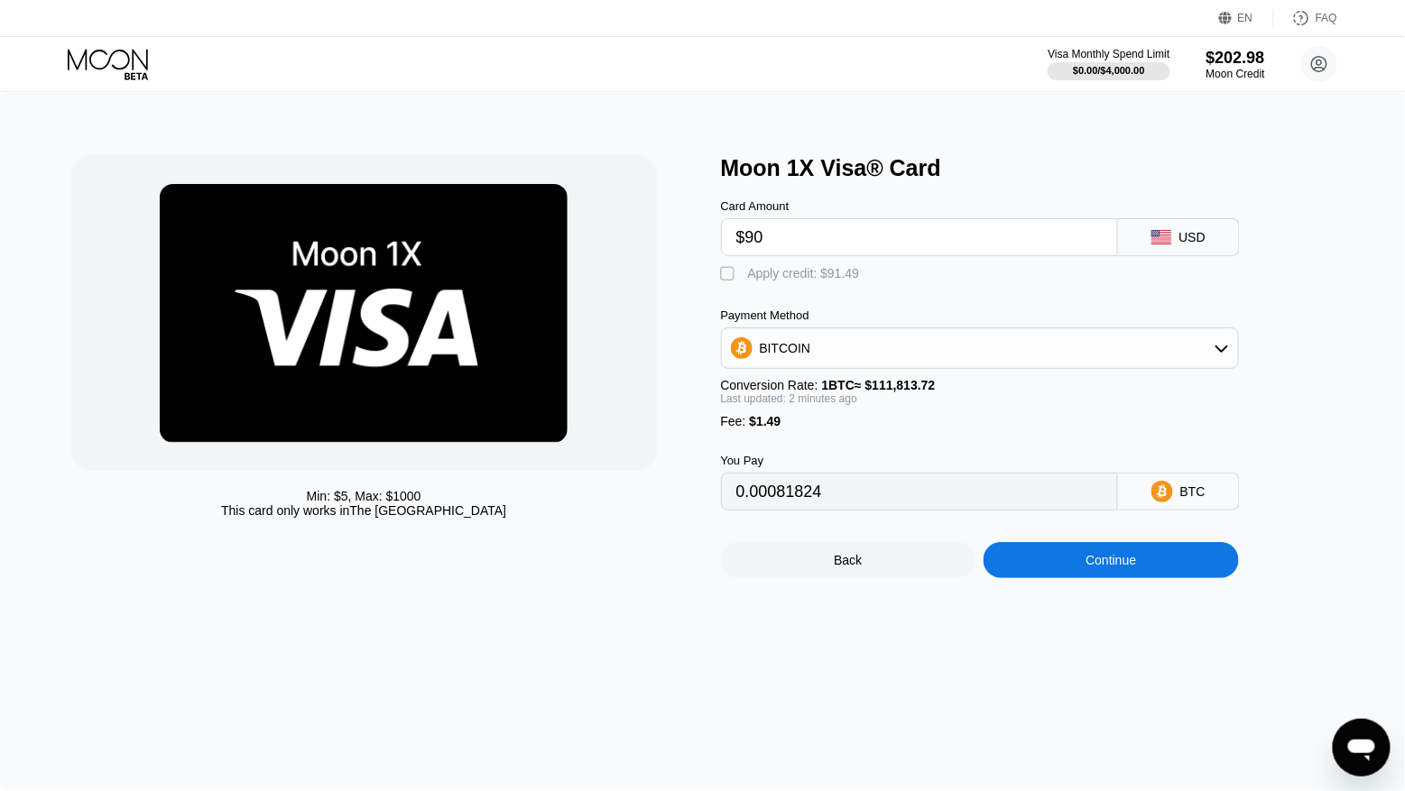
type input "0"
click at [1093, 575] on div "Continue" at bounding box center [1111, 560] width 255 height 36
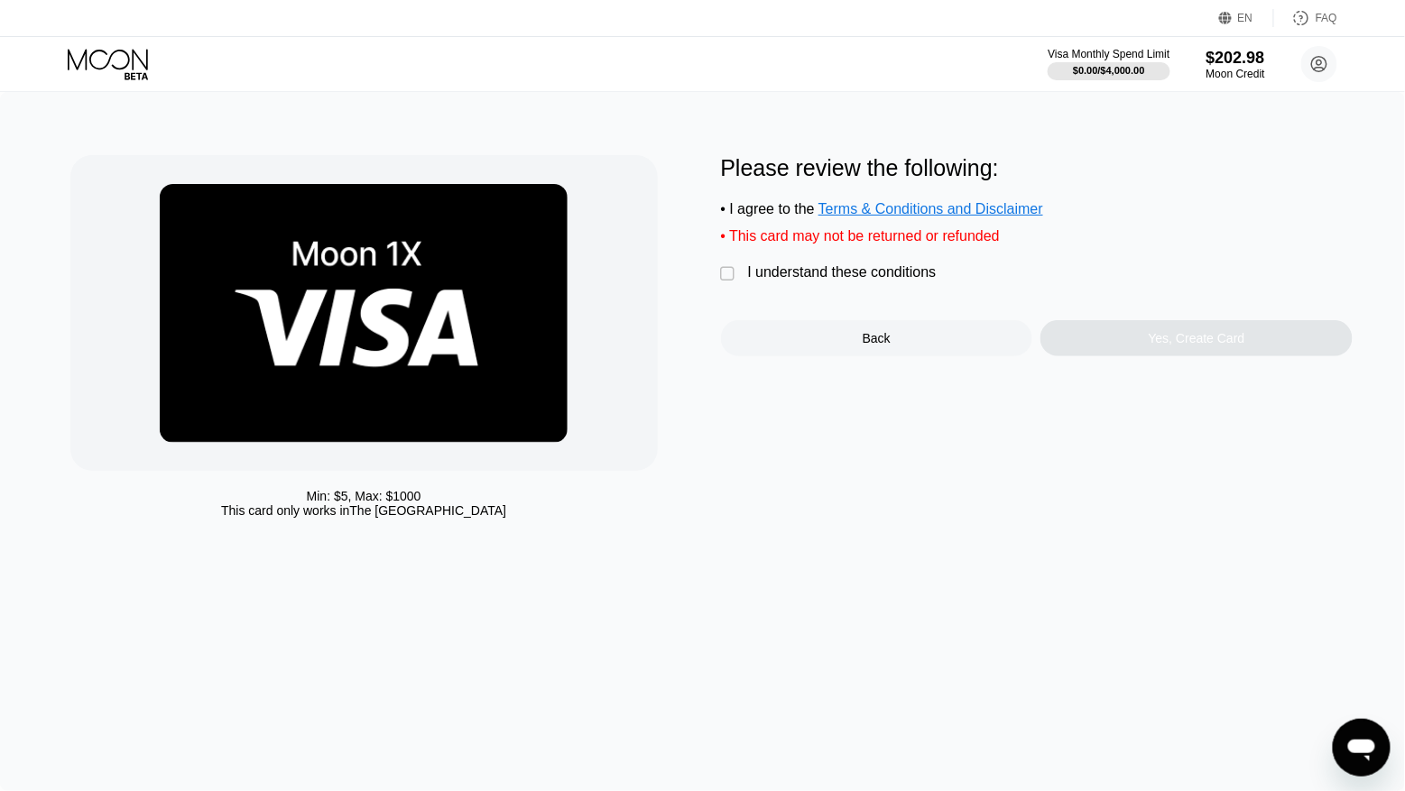
click at [851, 267] on div "I understand these conditions" at bounding box center [842, 272] width 189 height 16
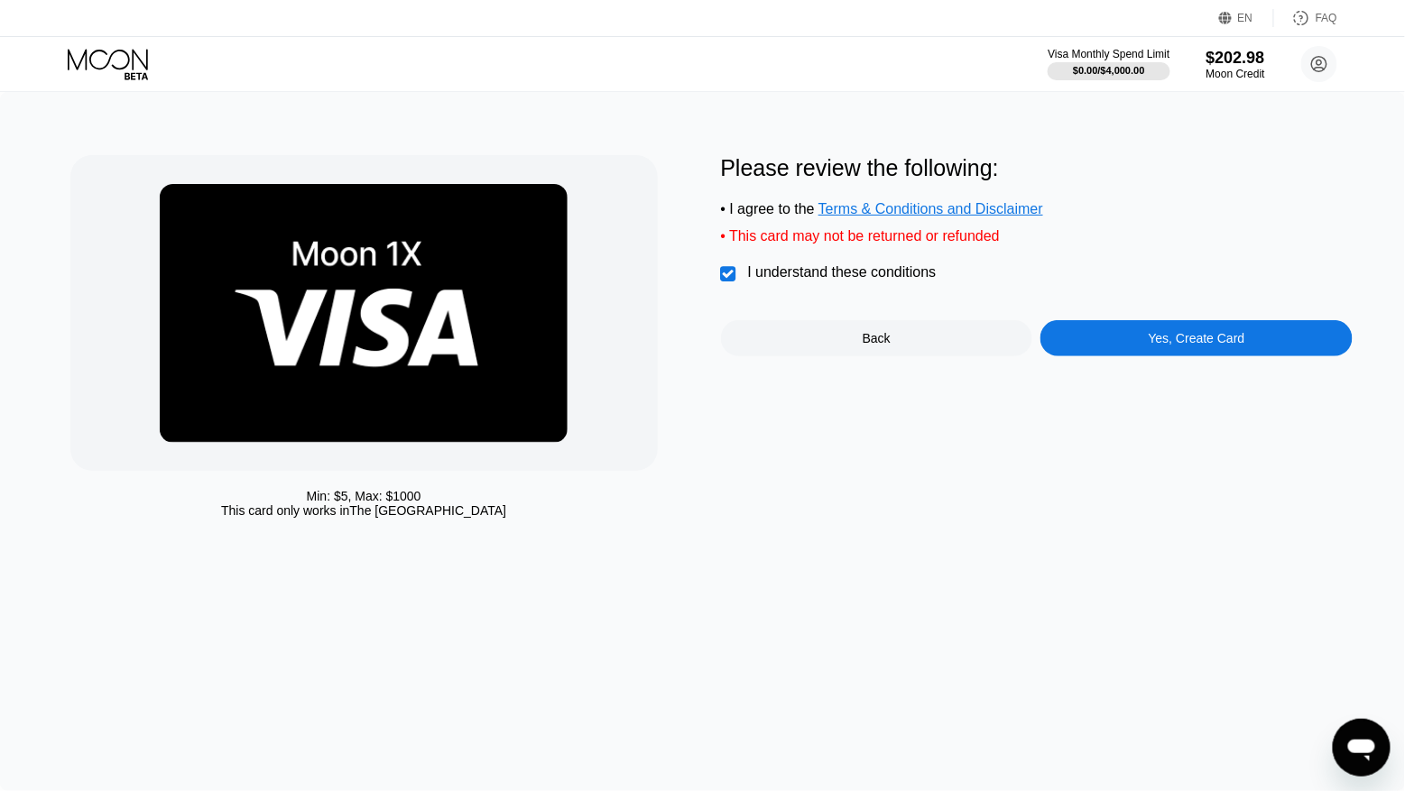
click at [1180, 346] on div "Yes, Create Card" at bounding box center [1197, 338] width 97 height 14
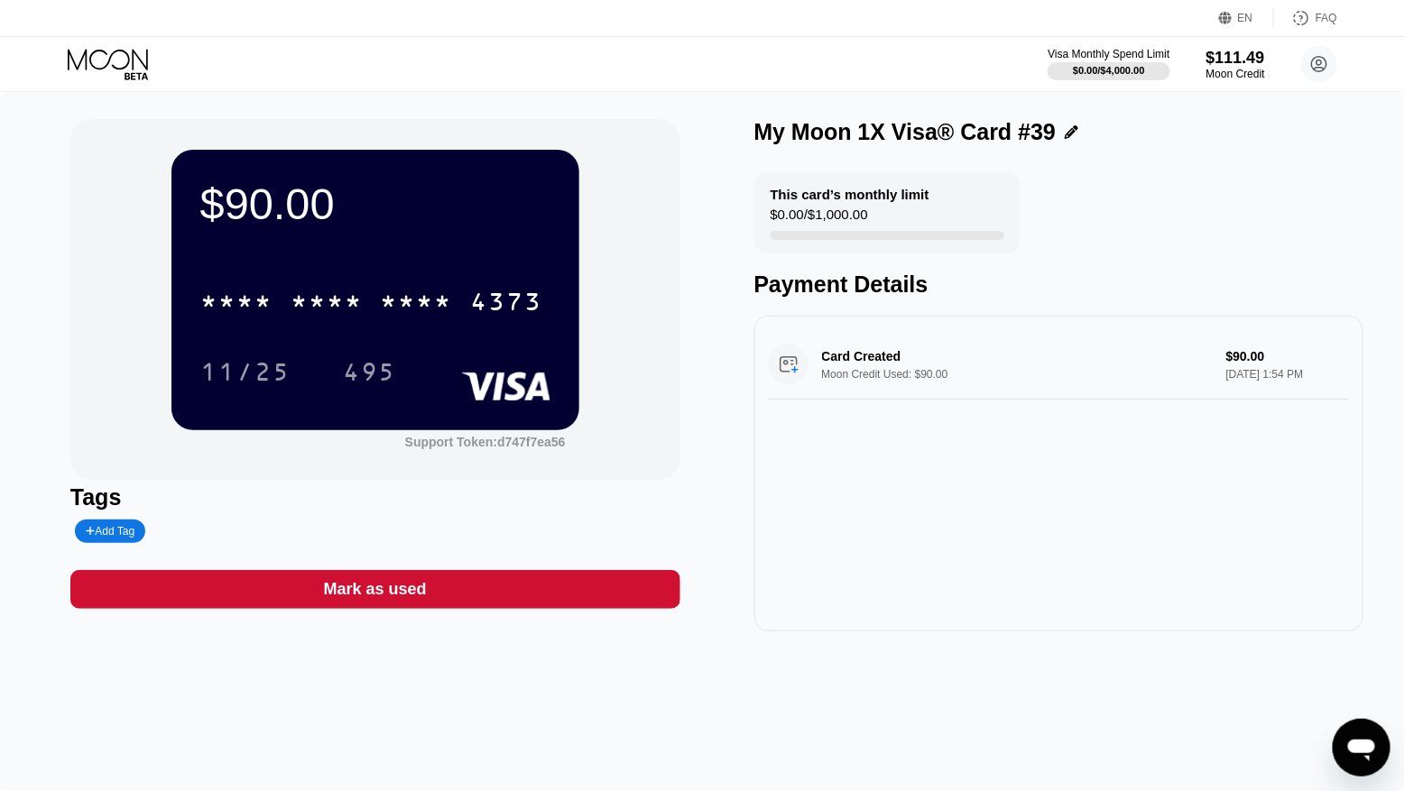
click at [392, 329] on div "* * * * * * * * * * * * 4373 11/25 495" at bounding box center [375, 318] width 350 height 106
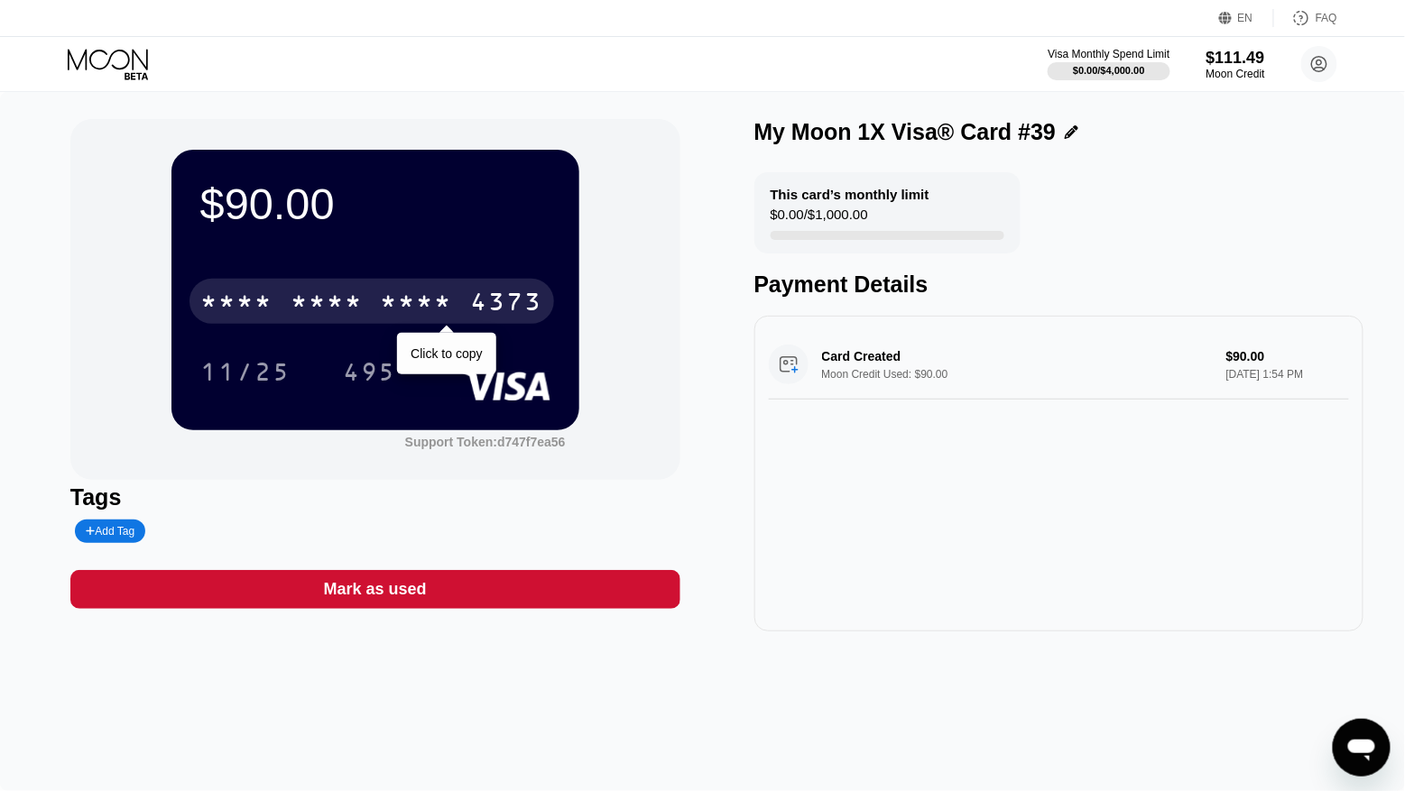
click at [392, 321] on div "* * * * * * * * * * * * 4373" at bounding box center [372, 301] width 365 height 45
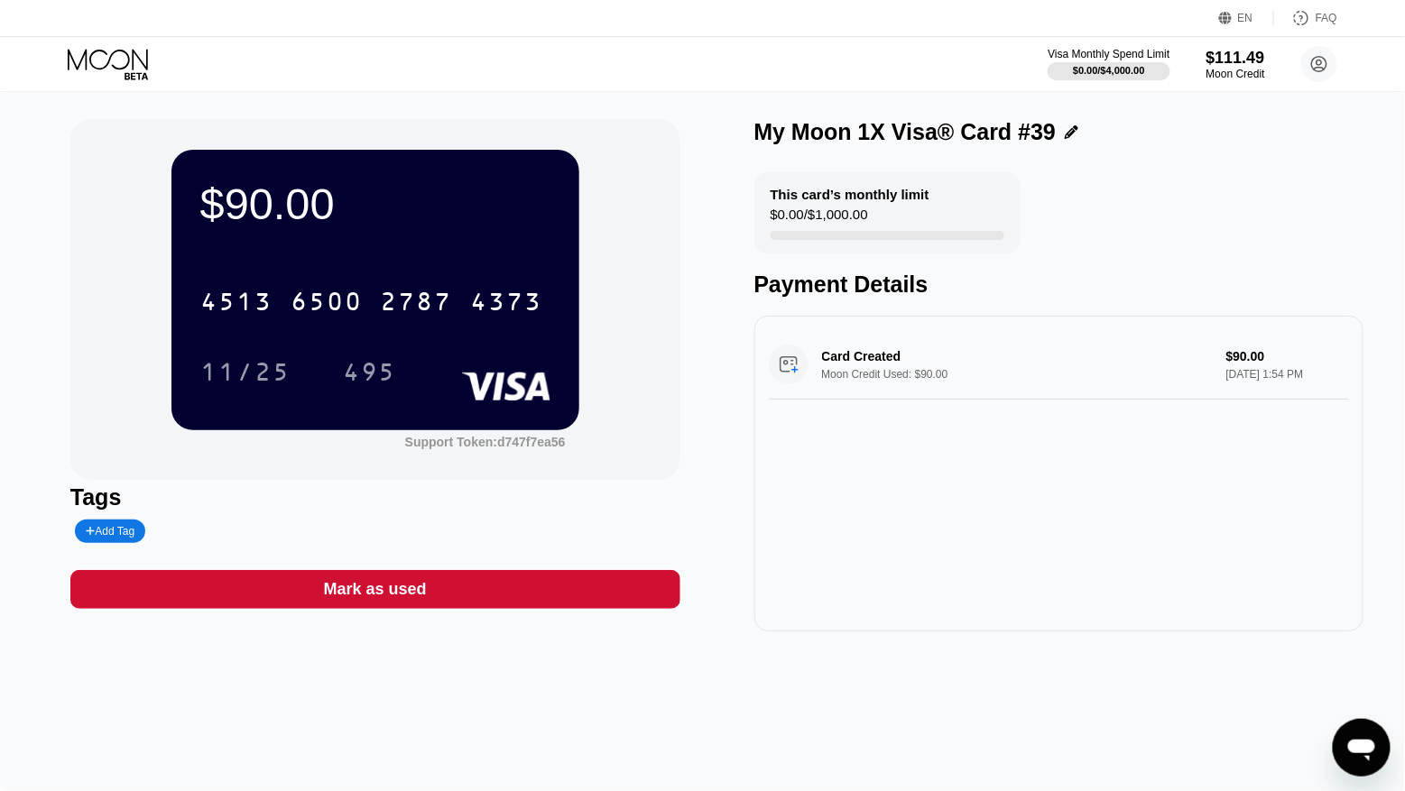
click at [109, 74] on icon at bounding box center [110, 65] width 84 height 32
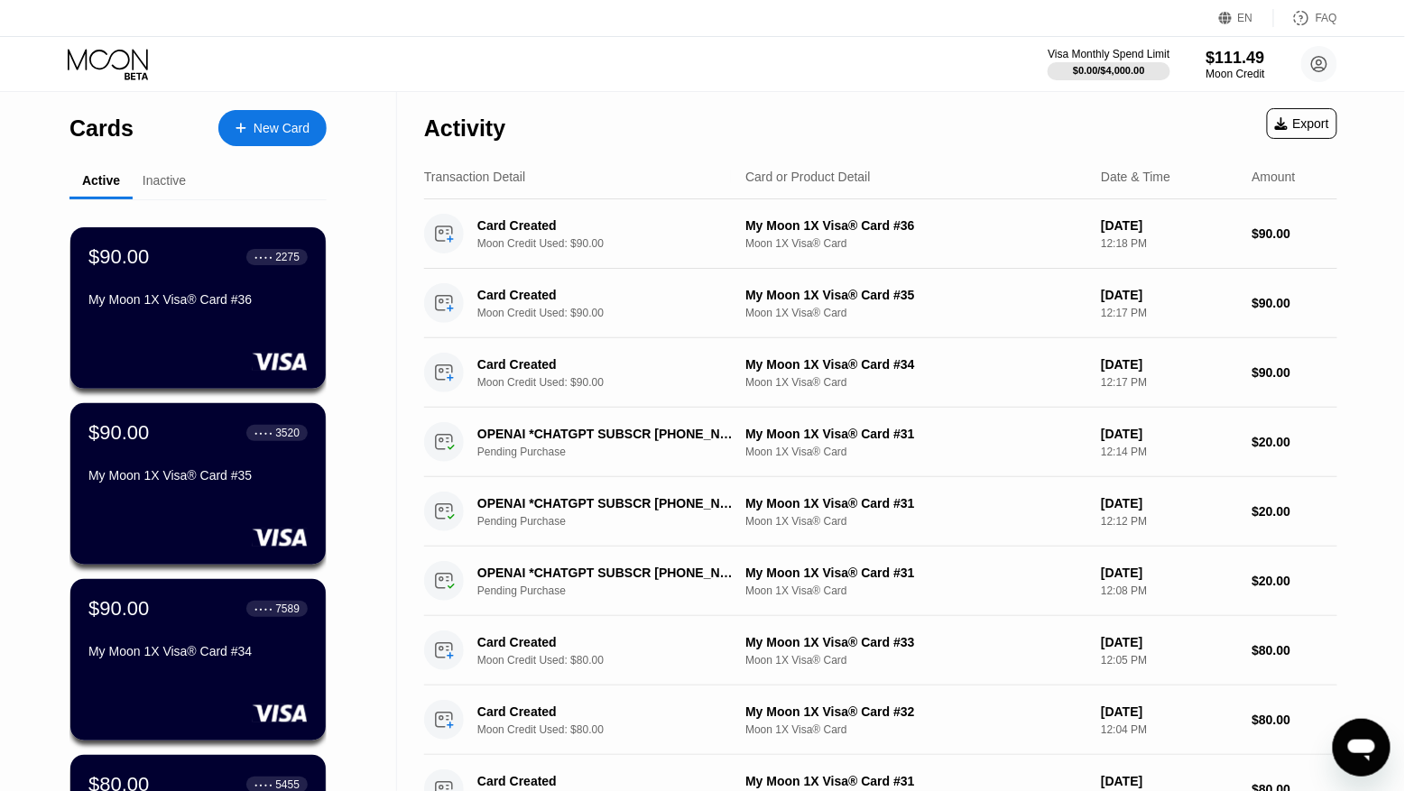
click at [273, 134] on div "New Card" at bounding box center [282, 128] width 56 height 15
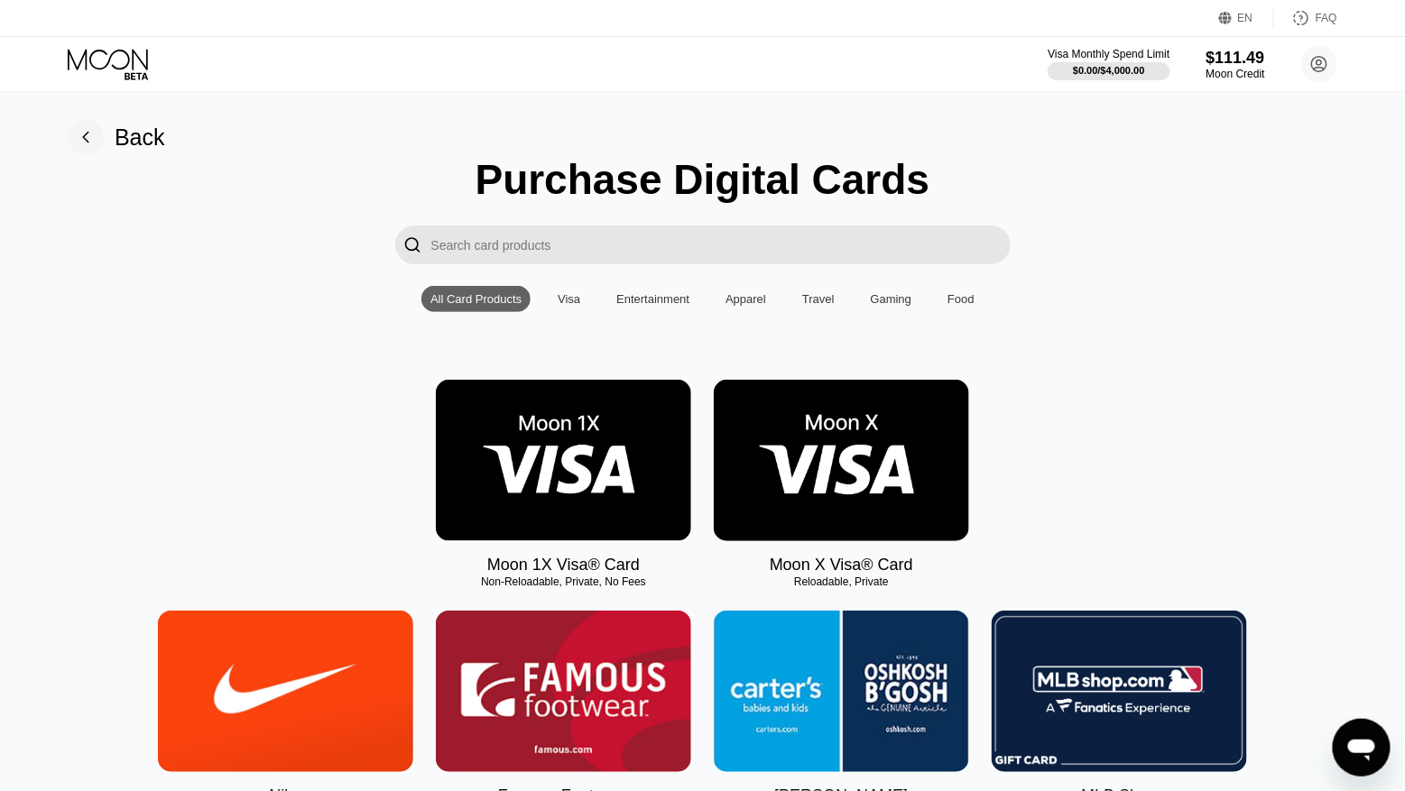
click at [573, 422] on img at bounding box center [563, 461] width 255 height 162
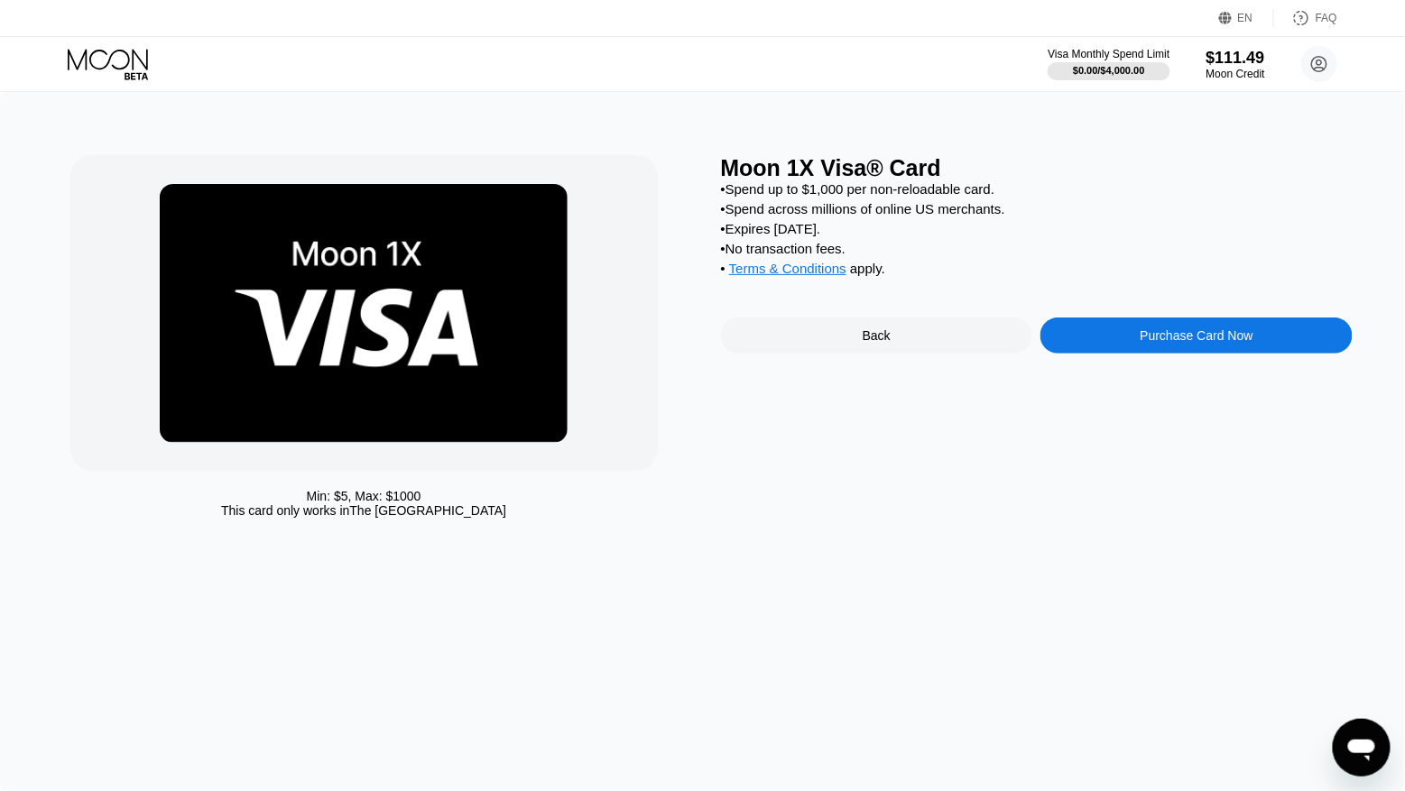
click at [1195, 343] on div "Purchase Card Now" at bounding box center [1197, 335] width 113 height 14
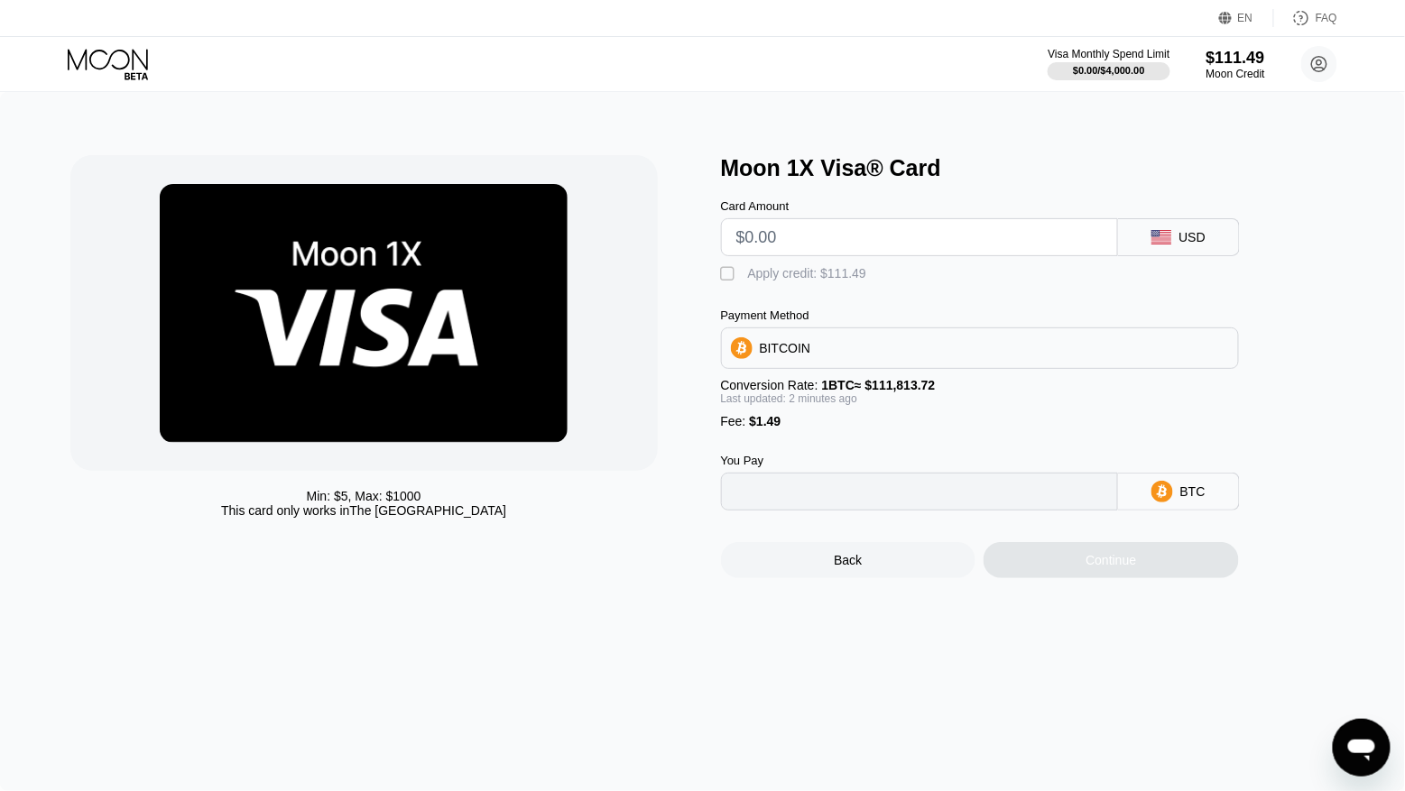
type input "0"
click at [805, 237] on input "text" at bounding box center [919, 237] width 366 height 36
type input "$9"
type input "0.00009382"
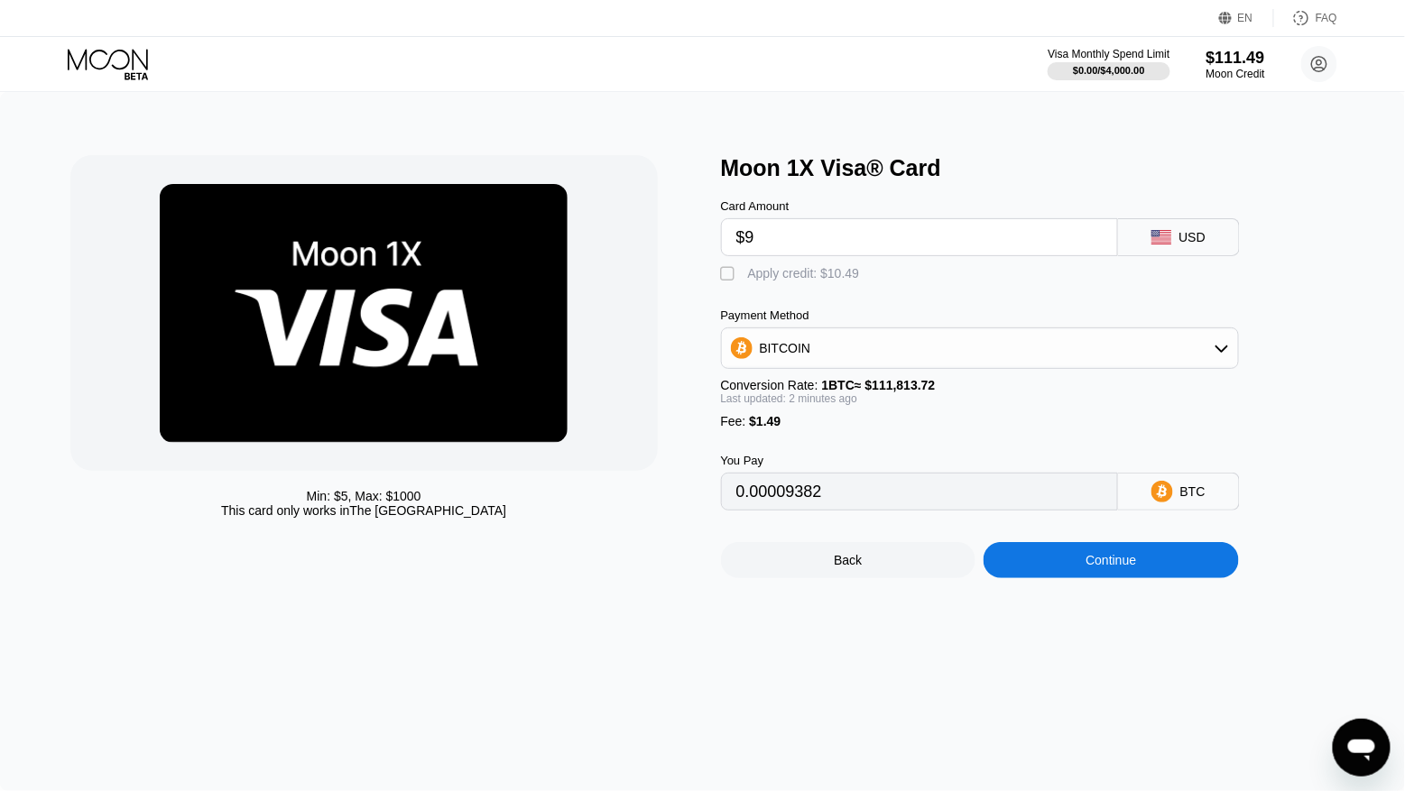
type input "$90"
type input "0.00081824"
type input "$90"
click at [822, 281] on div "Apply credit: $91.49" at bounding box center [804, 273] width 112 height 14
type input "0"
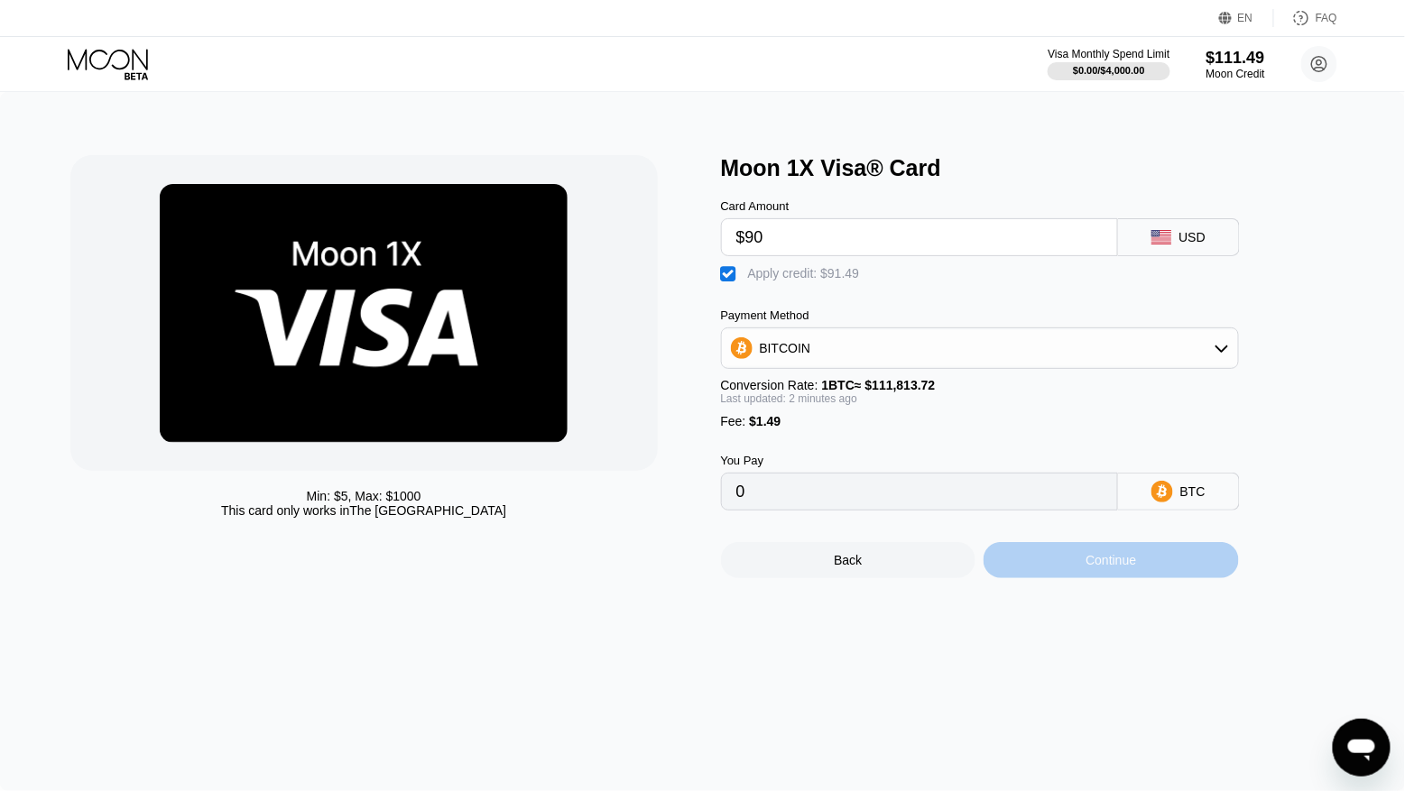
click at [1064, 562] on div "Continue" at bounding box center [1111, 560] width 255 height 36
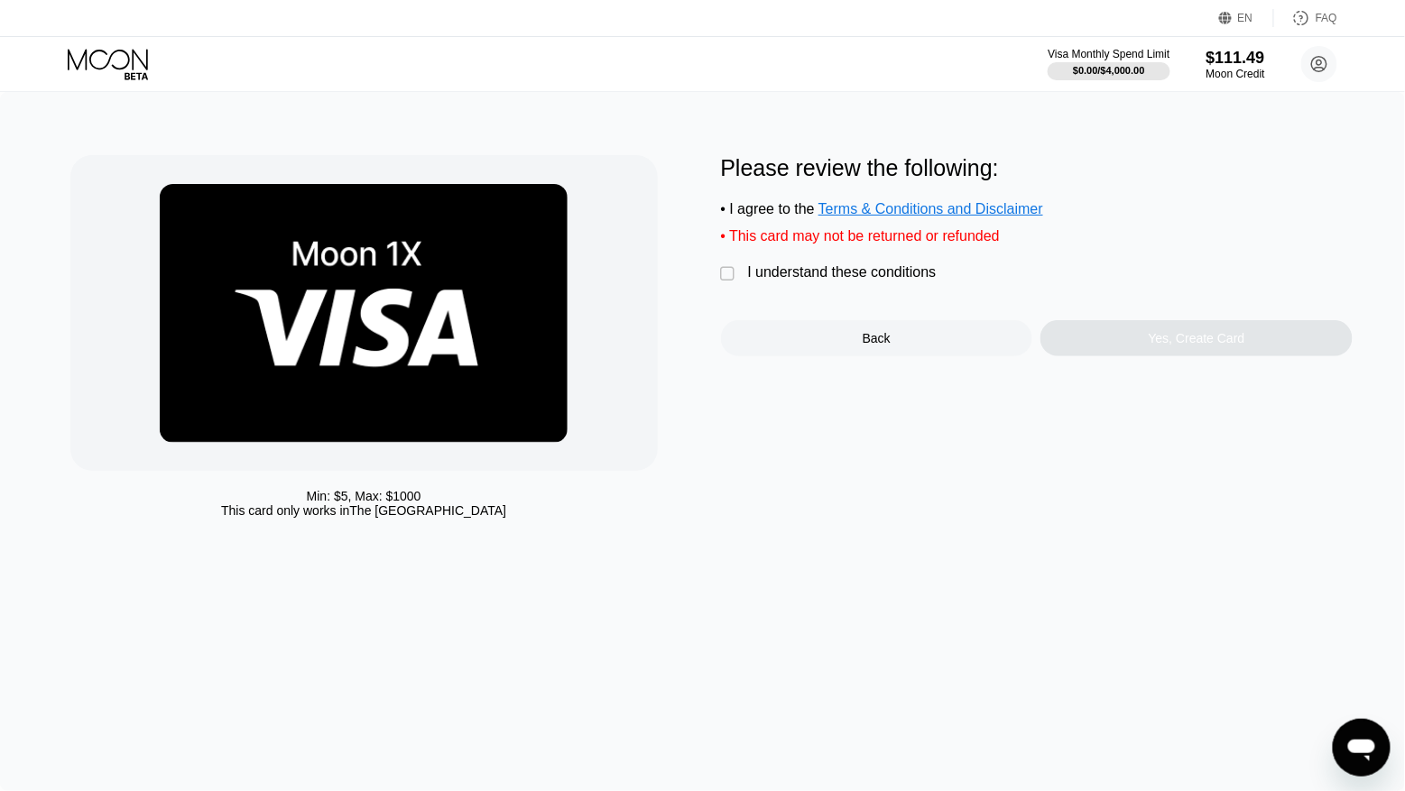
click at [800, 268] on div "I understand these conditions" at bounding box center [842, 272] width 189 height 16
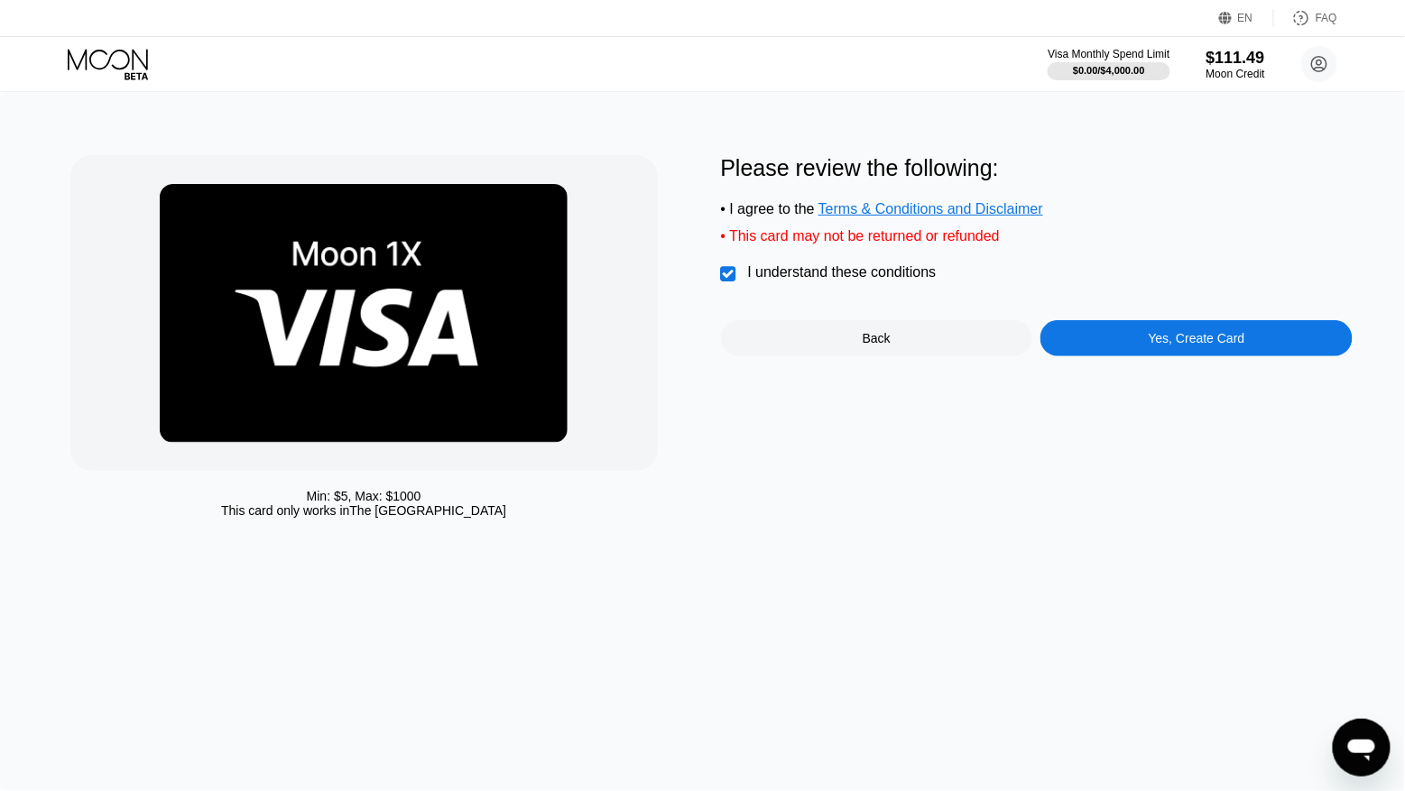
click at [1103, 344] on div "Yes, Create Card" at bounding box center [1197, 338] width 312 height 36
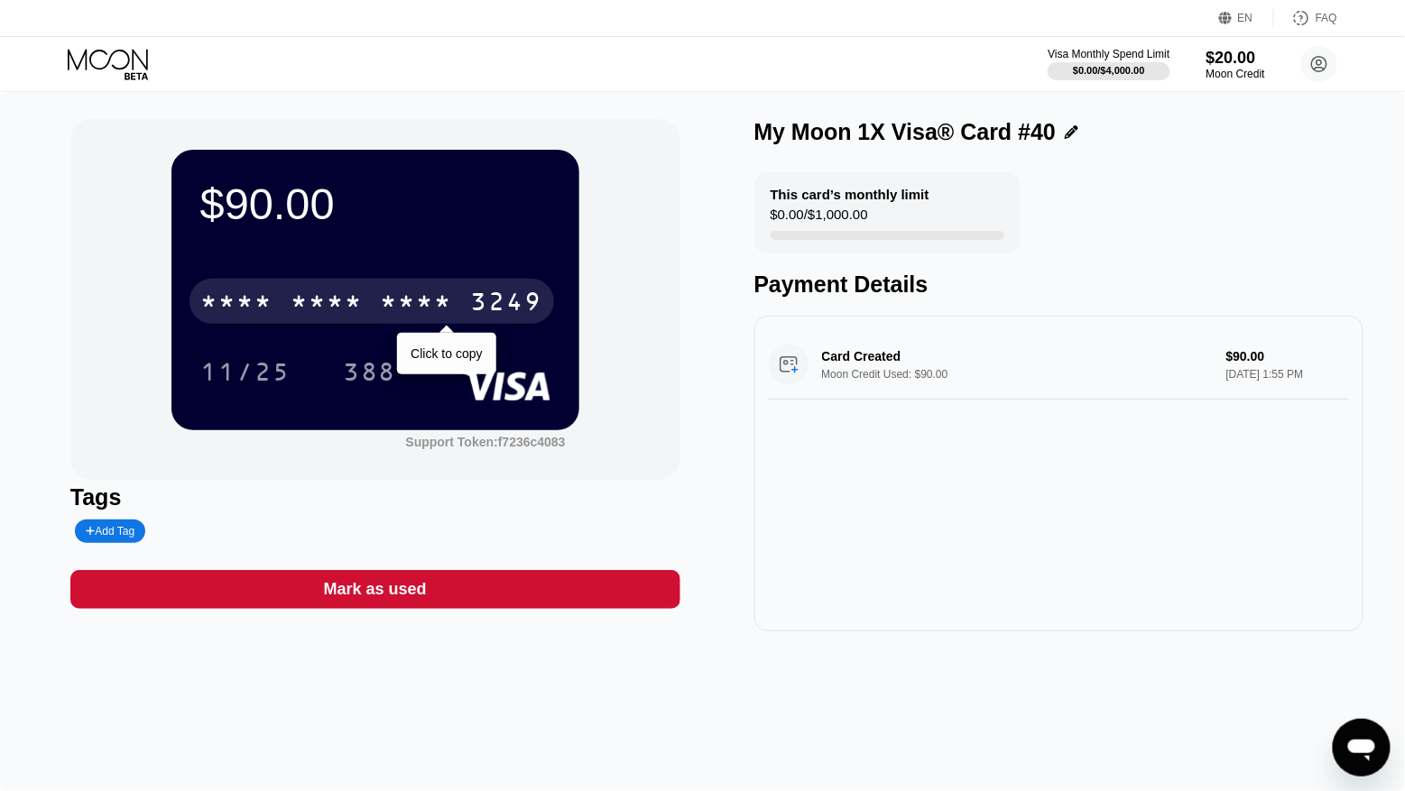
click at [413, 291] on div "* * * *" at bounding box center [417, 304] width 72 height 29
